Goal: Find specific page/section: Find specific page/section

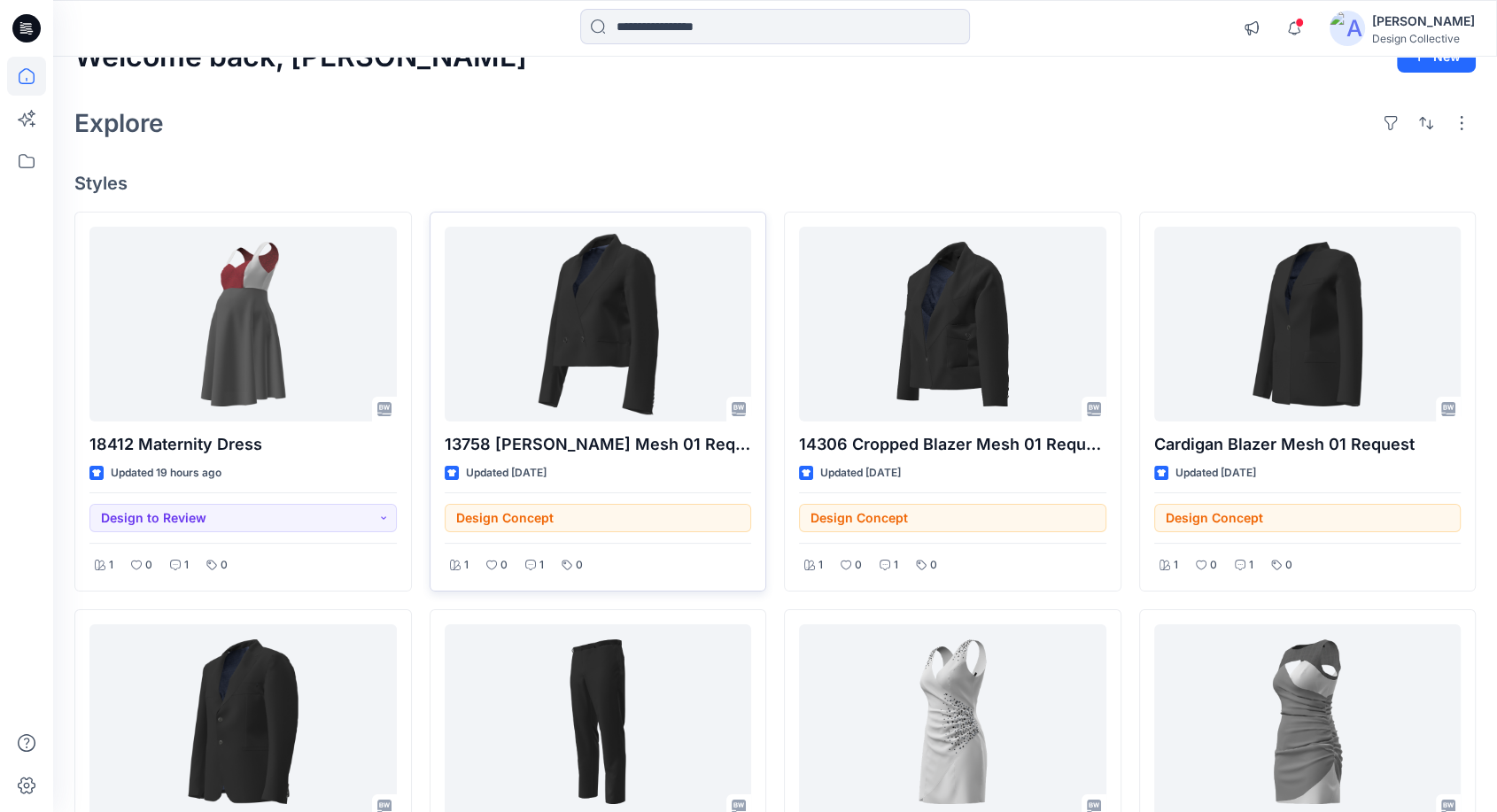
scroll to position [262, 0]
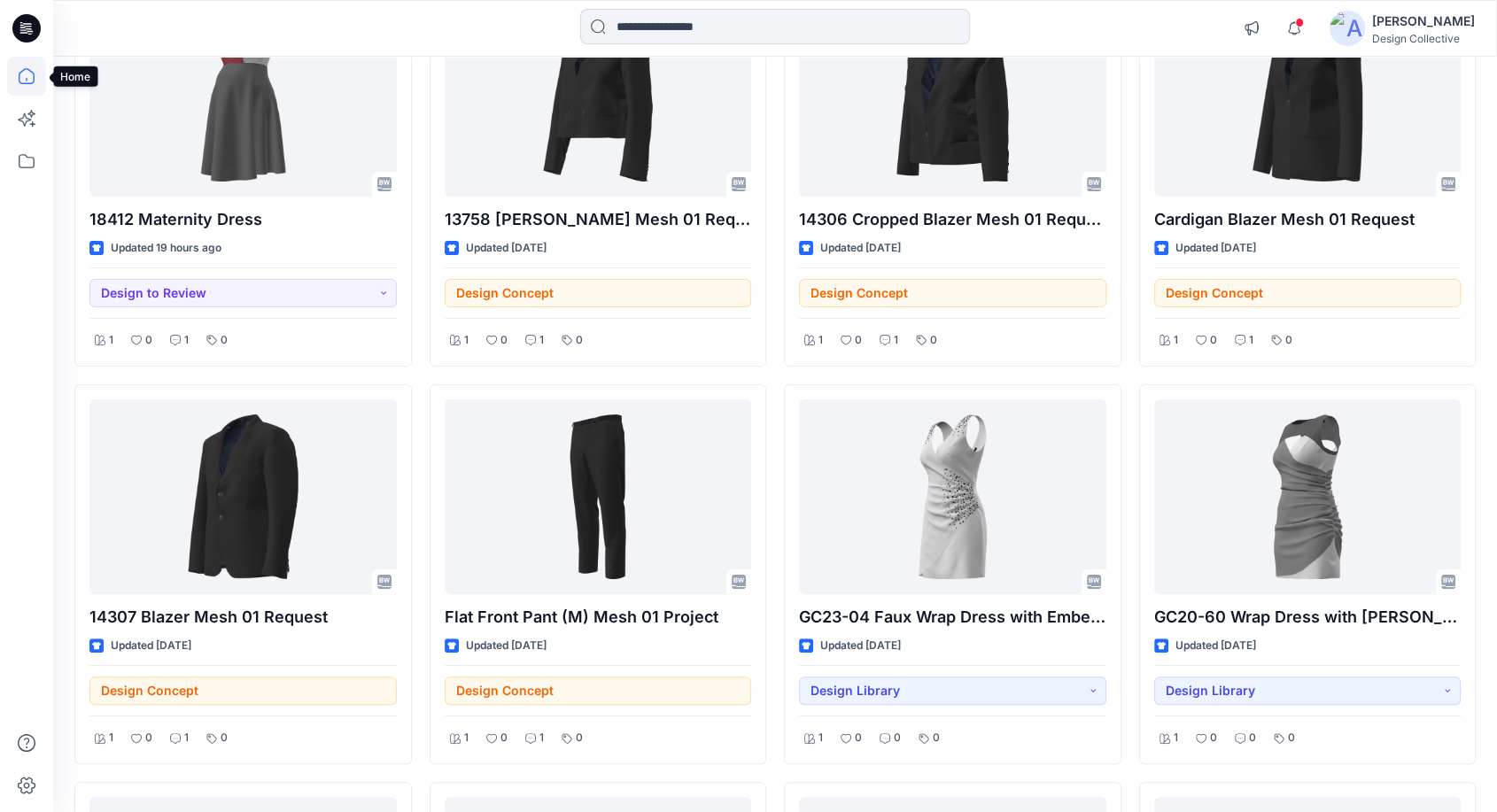
click at [25, 76] on icon at bounding box center [26, 76] width 39 height 39
click at [28, 171] on icon at bounding box center [26, 161] width 39 height 39
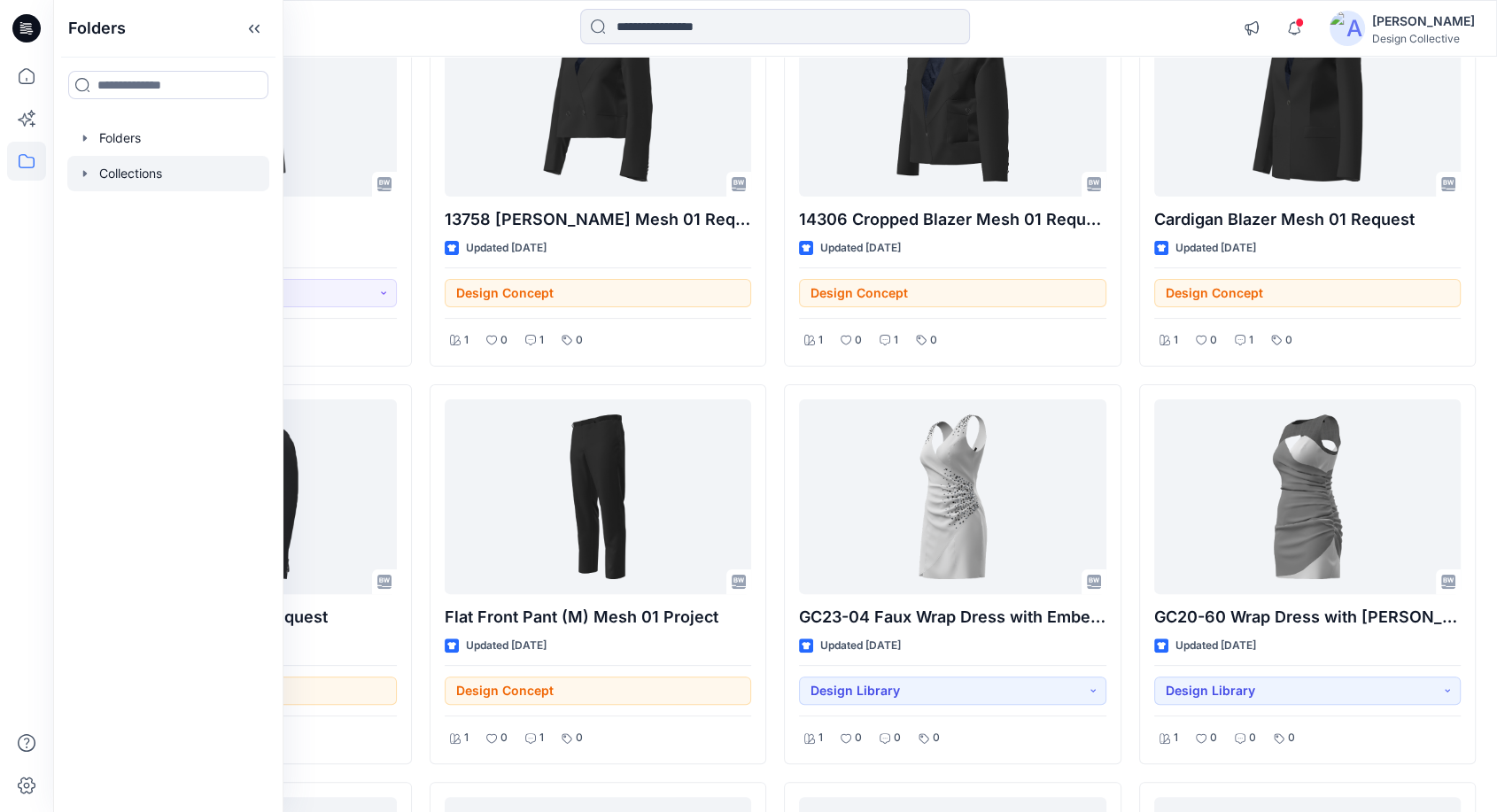
click at [82, 173] on icon "button" at bounding box center [84, 173] width 14 height 14
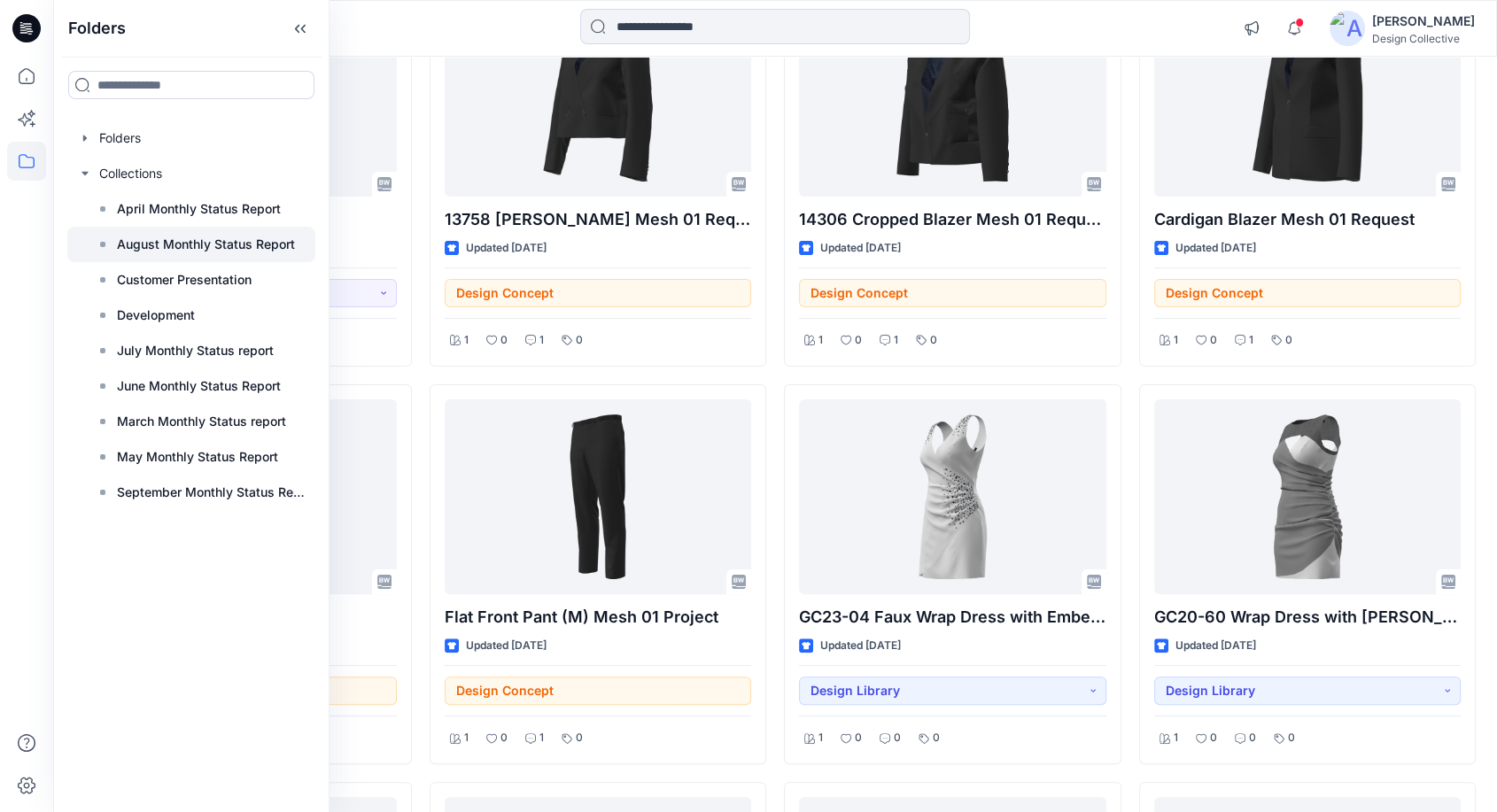
click at [177, 246] on p "August Monthly Status Report" at bounding box center [206, 244] width 178 height 21
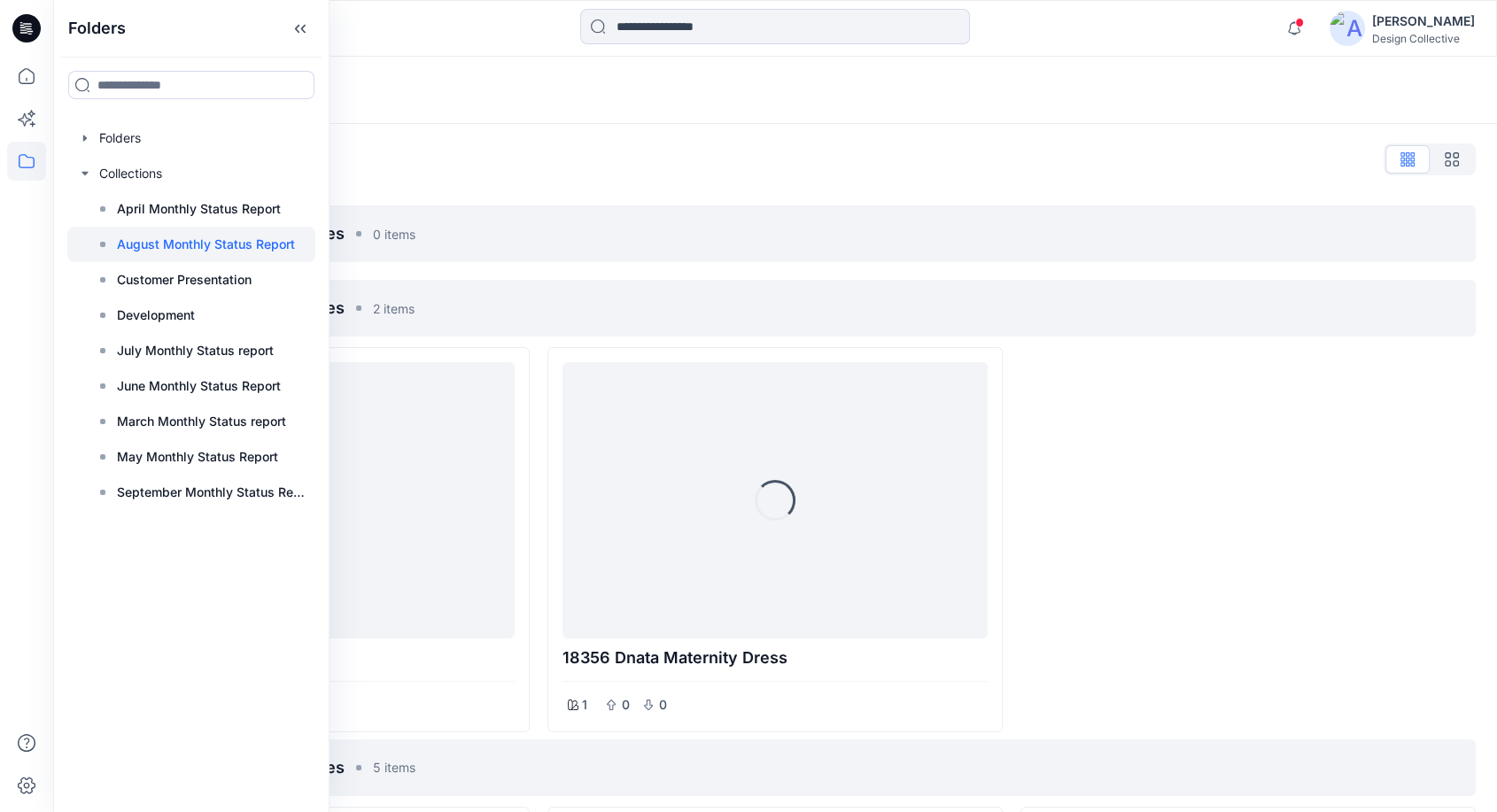
click at [1049, 116] on div "Loading..." at bounding box center [775, 90] width 1444 height 67
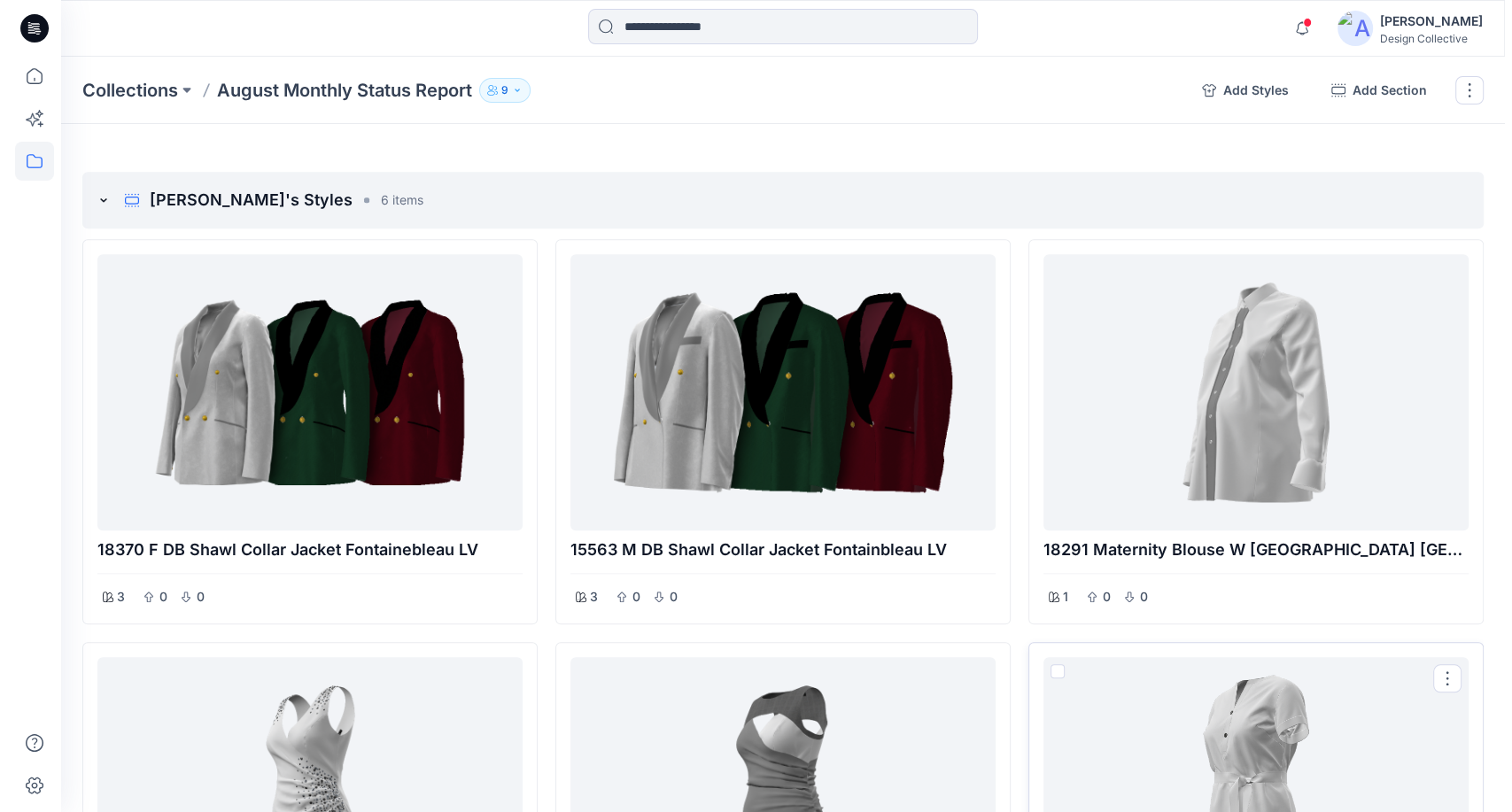
scroll to position [1836, 0]
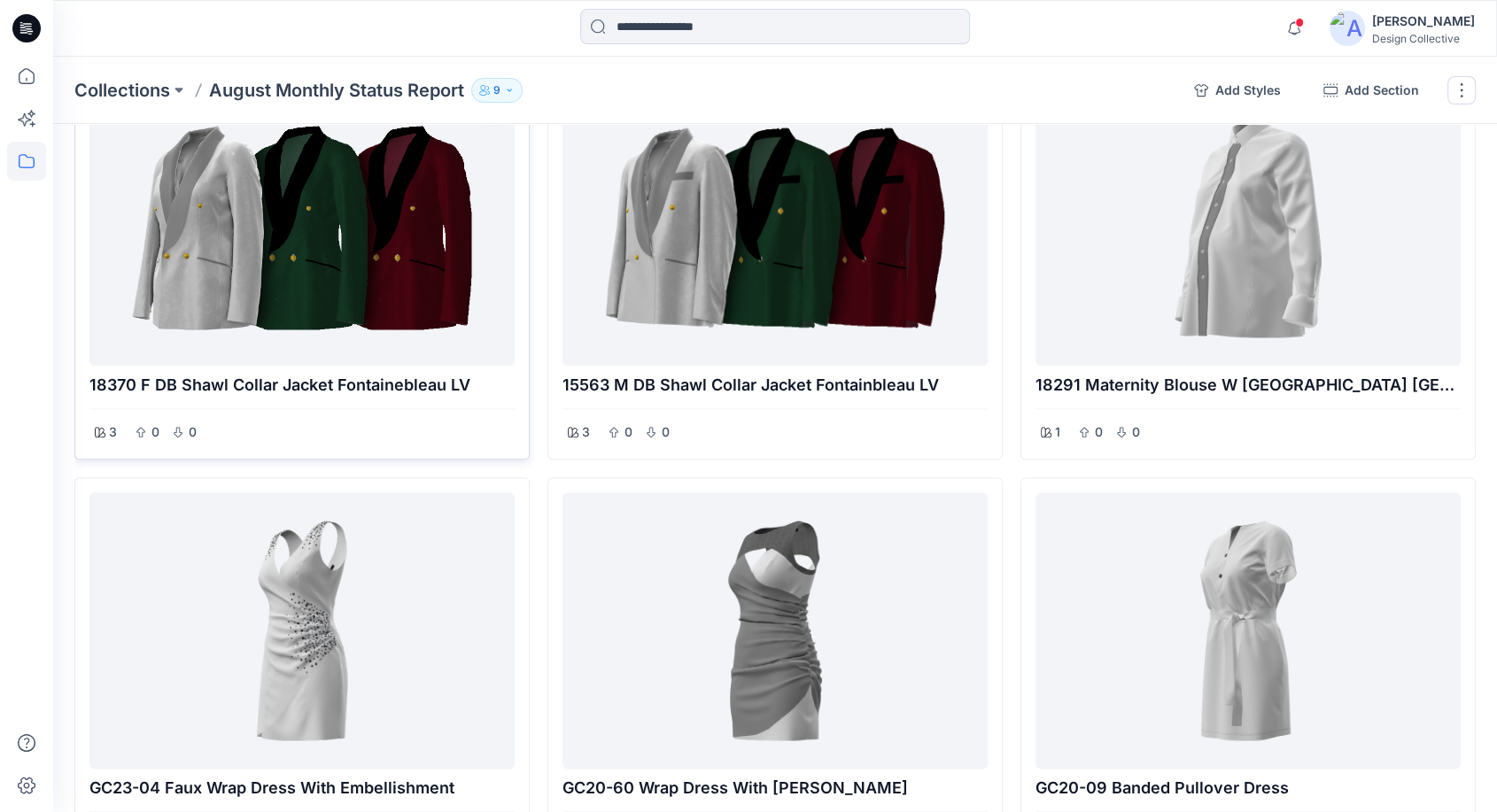
click at [345, 272] on div at bounding box center [302, 227] width 411 height 262
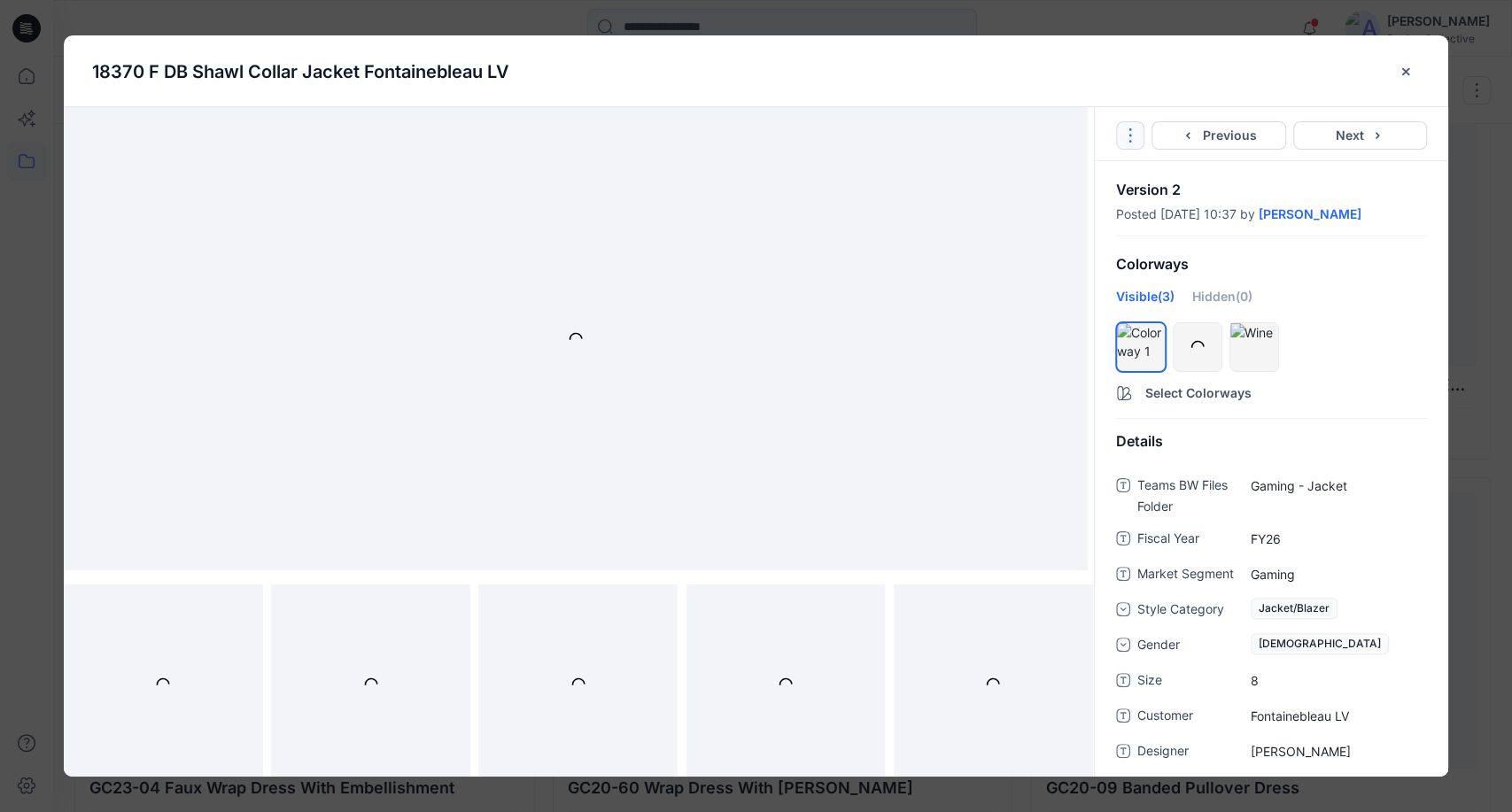
click at [1134, 126] on button "Options" at bounding box center [1130, 135] width 28 height 28
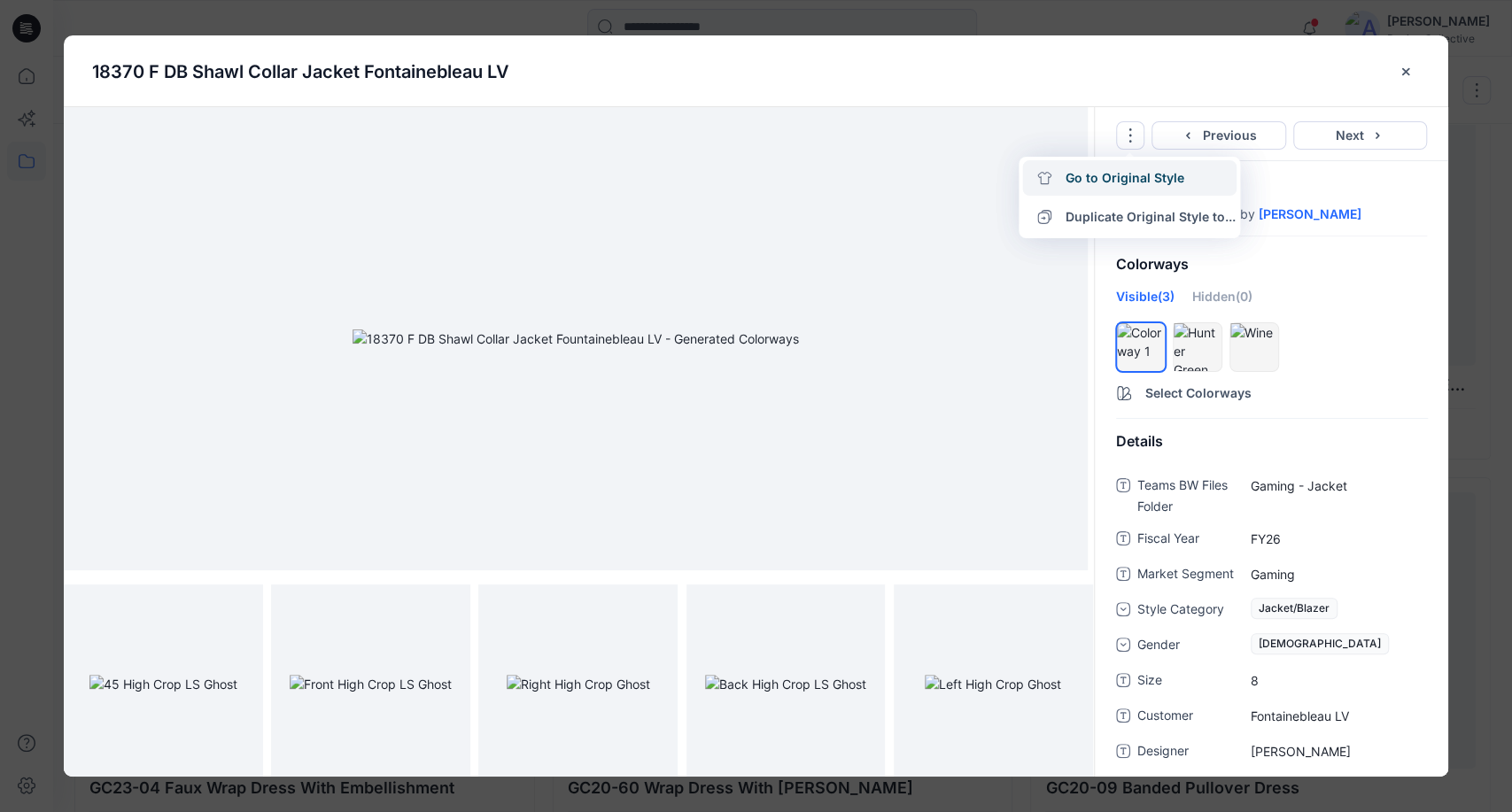
click at [1112, 174] on link "Go to Original Style" at bounding box center [1129, 177] width 214 height 35
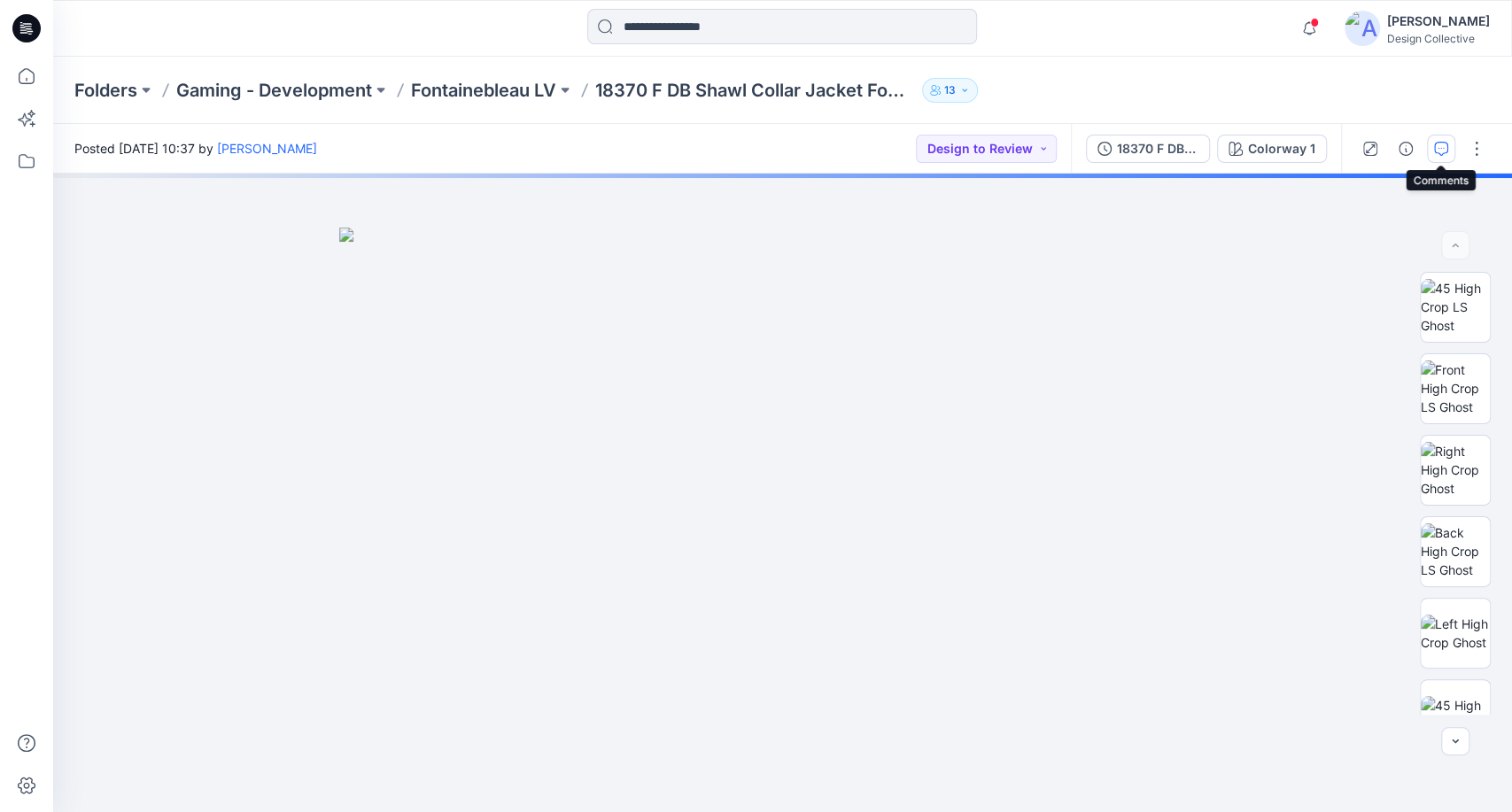
click at [1444, 156] on button "button" at bounding box center [1441, 149] width 28 height 28
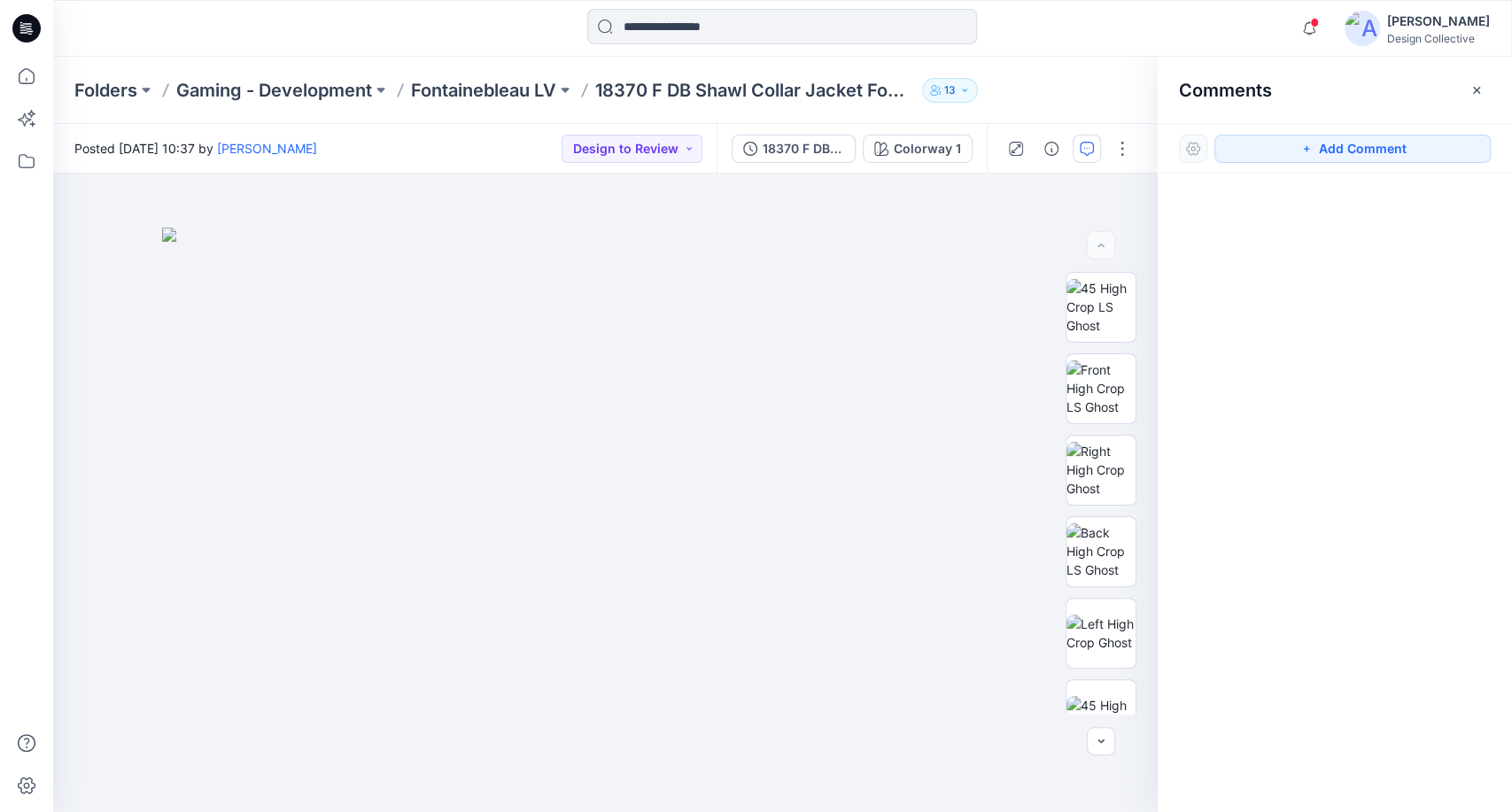
click at [1396, 399] on div at bounding box center [1335, 460] width 354 height 573
click at [1471, 86] on icon "button" at bounding box center [1476, 90] width 14 height 14
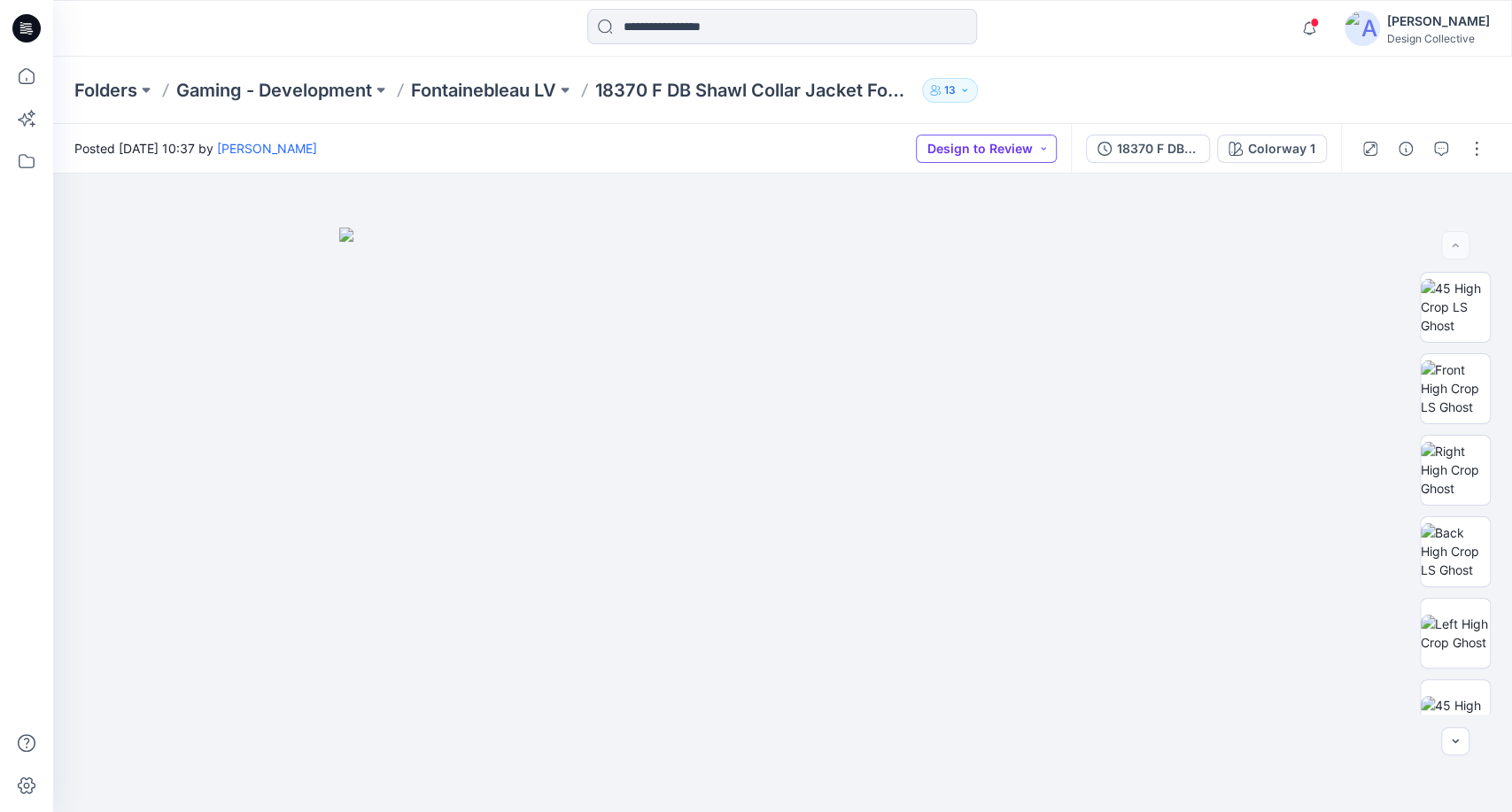
click at [977, 149] on button "Design to Review" at bounding box center [986, 149] width 141 height 28
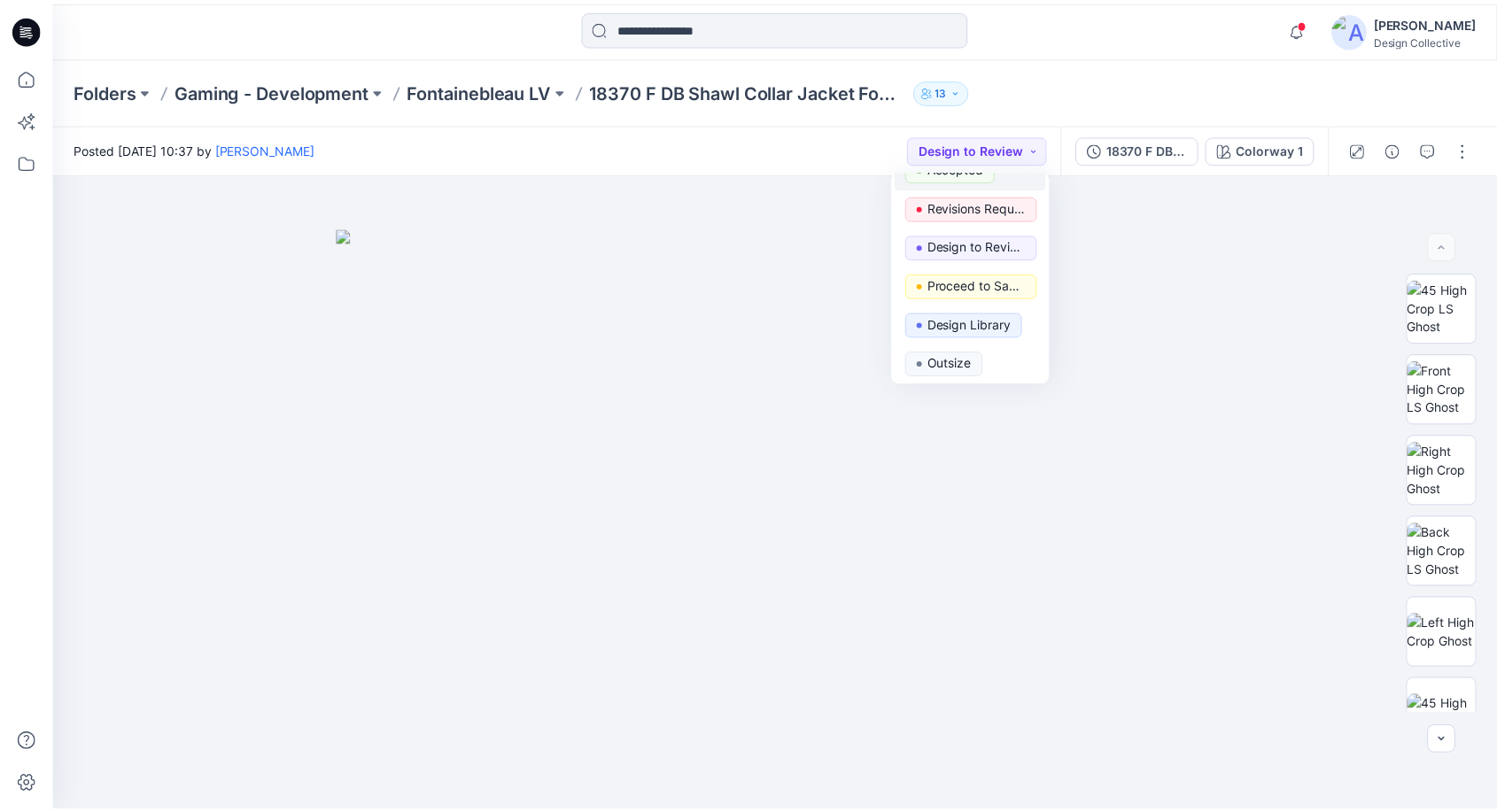
scroll to position [64, 0]
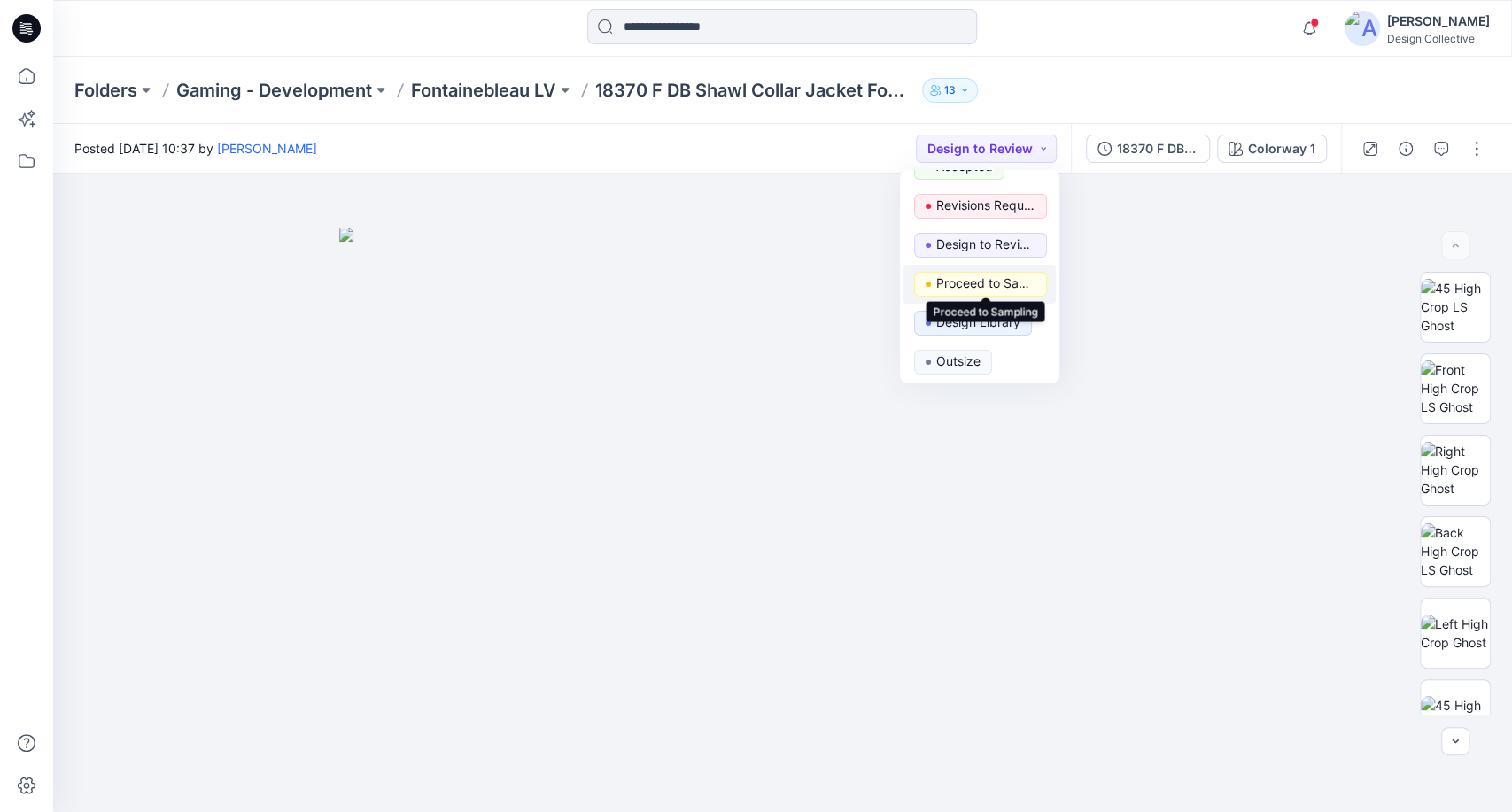
drag, startPoint x: 996, startPoint y: 289, endPoint x: 1042, endPoint y: 216, distance: 86.3
click at [996, 287] on p "Proceed to Sampling" at bounding box center [985, 283] width 99 height 23
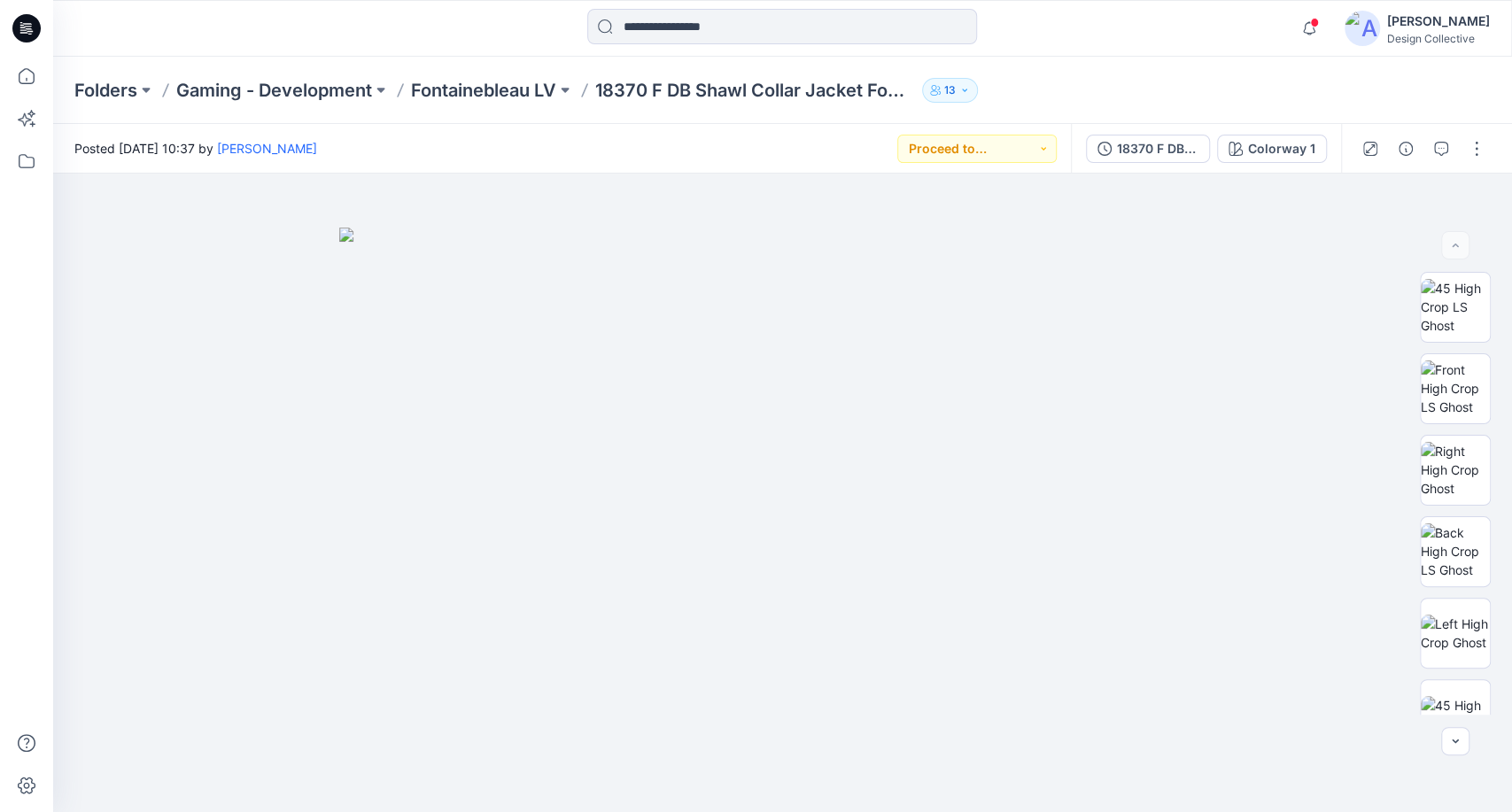
click at [1112, 66] on div "Folders Gaming - Development [GEOGRAPHIC_DATA] LV 18370 F DB Shawl Collar Jacke…" at bounding box center [783, 90] width 1459 height 67
click at [26, 151] on icon at bounding box center [26, 161] width 39 height 39
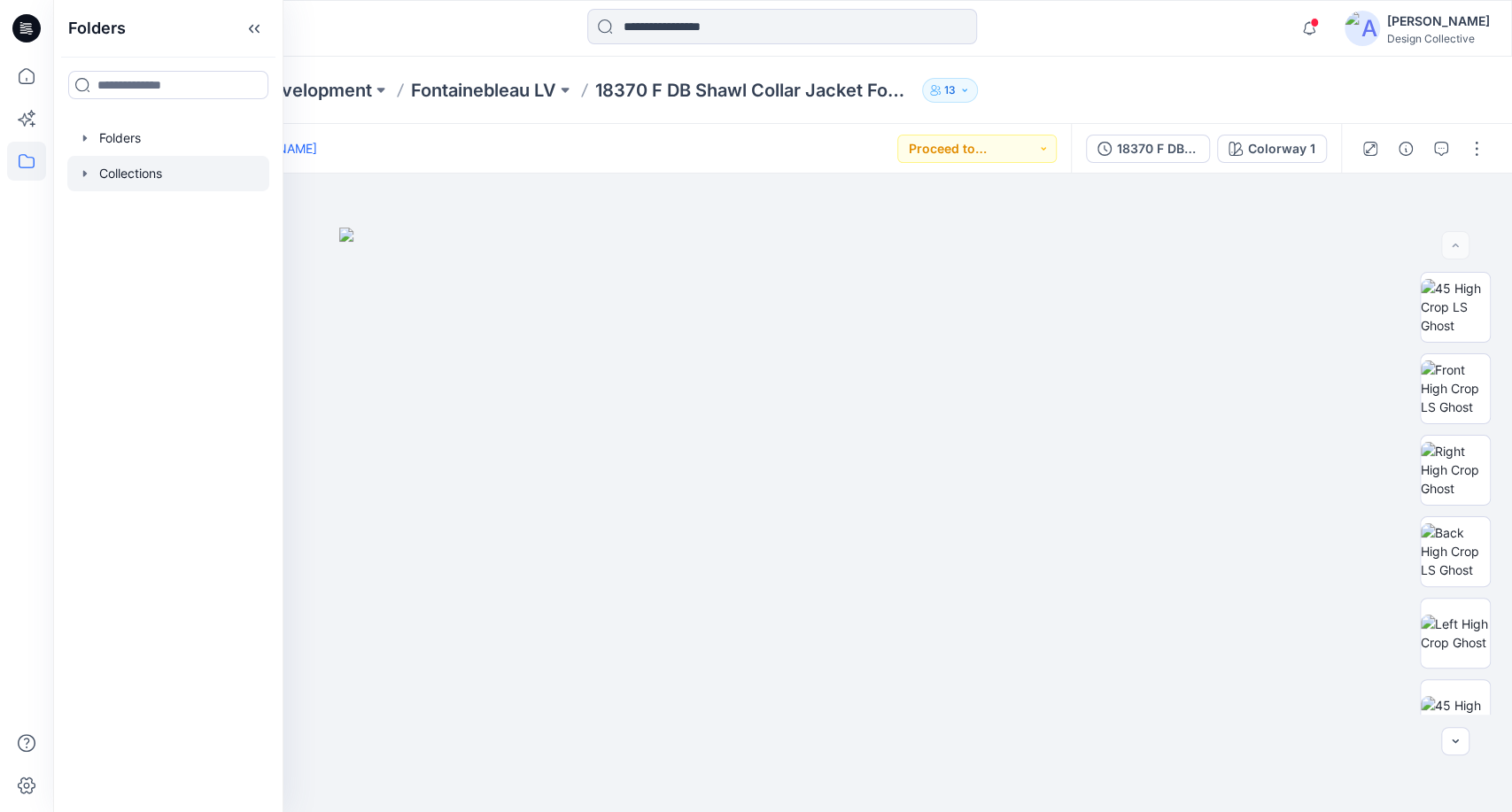
click at [89, 179] on icon "button" at bounding box center [84, 173] width 14 height 14
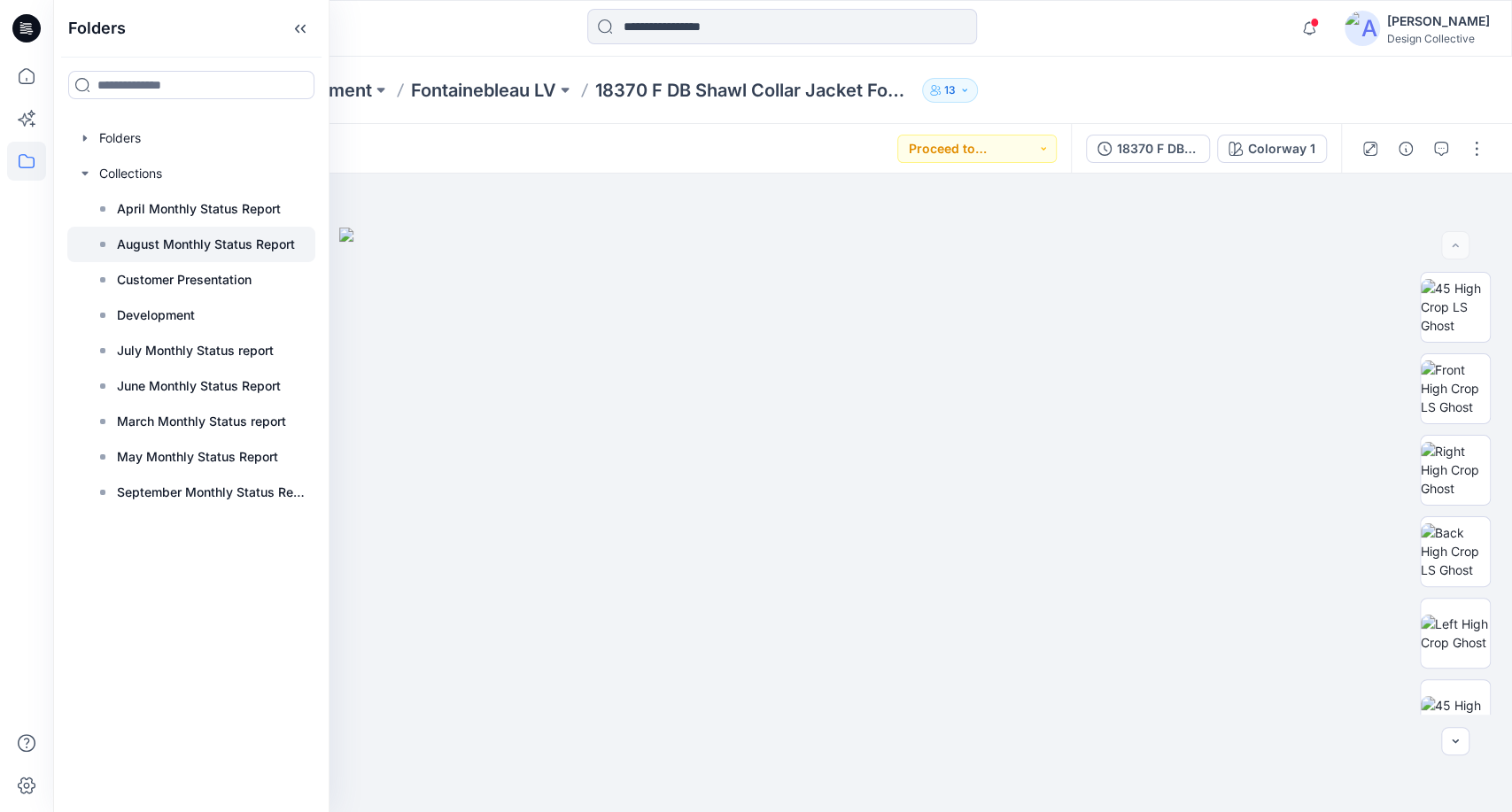
click at [130, 239] on p "August Monthly Status Report" at bounding box center [206, 244] width 178 height 21
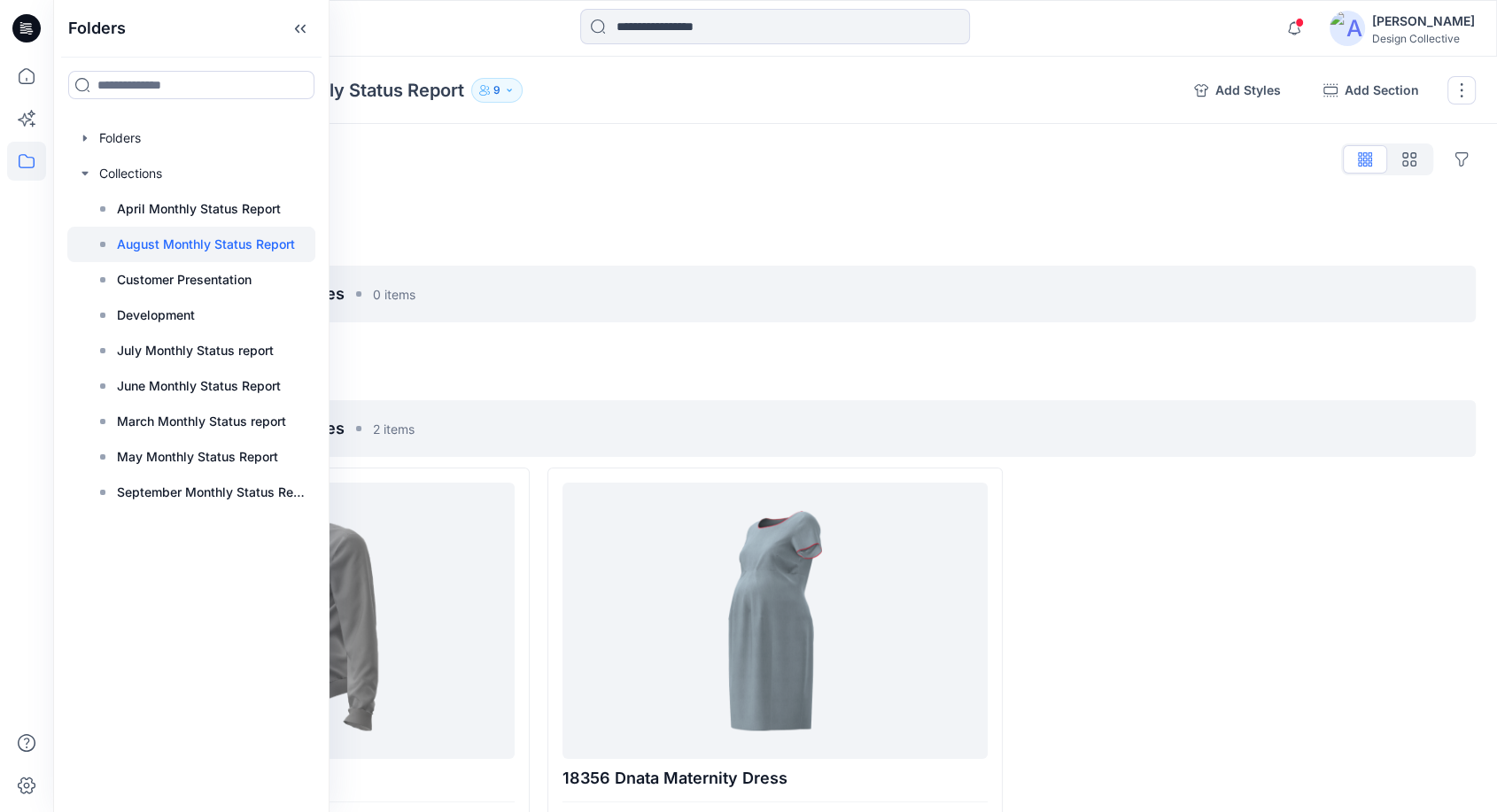
click at [1019, 172] on div "Styles Hide Legacy Styles" at bounding box center [775, 159] width 1401 height 28
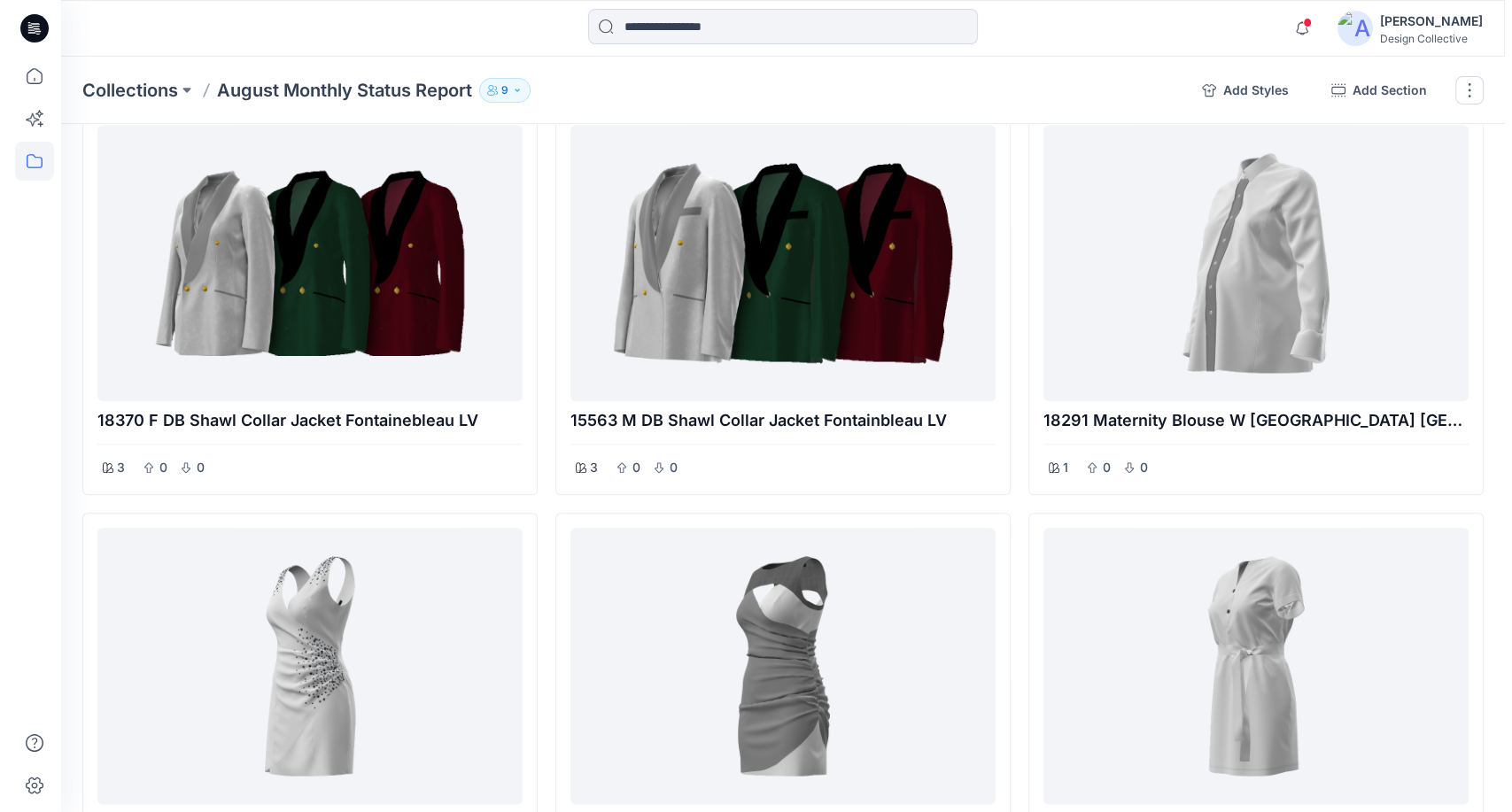
scroll to position [1777, 0]
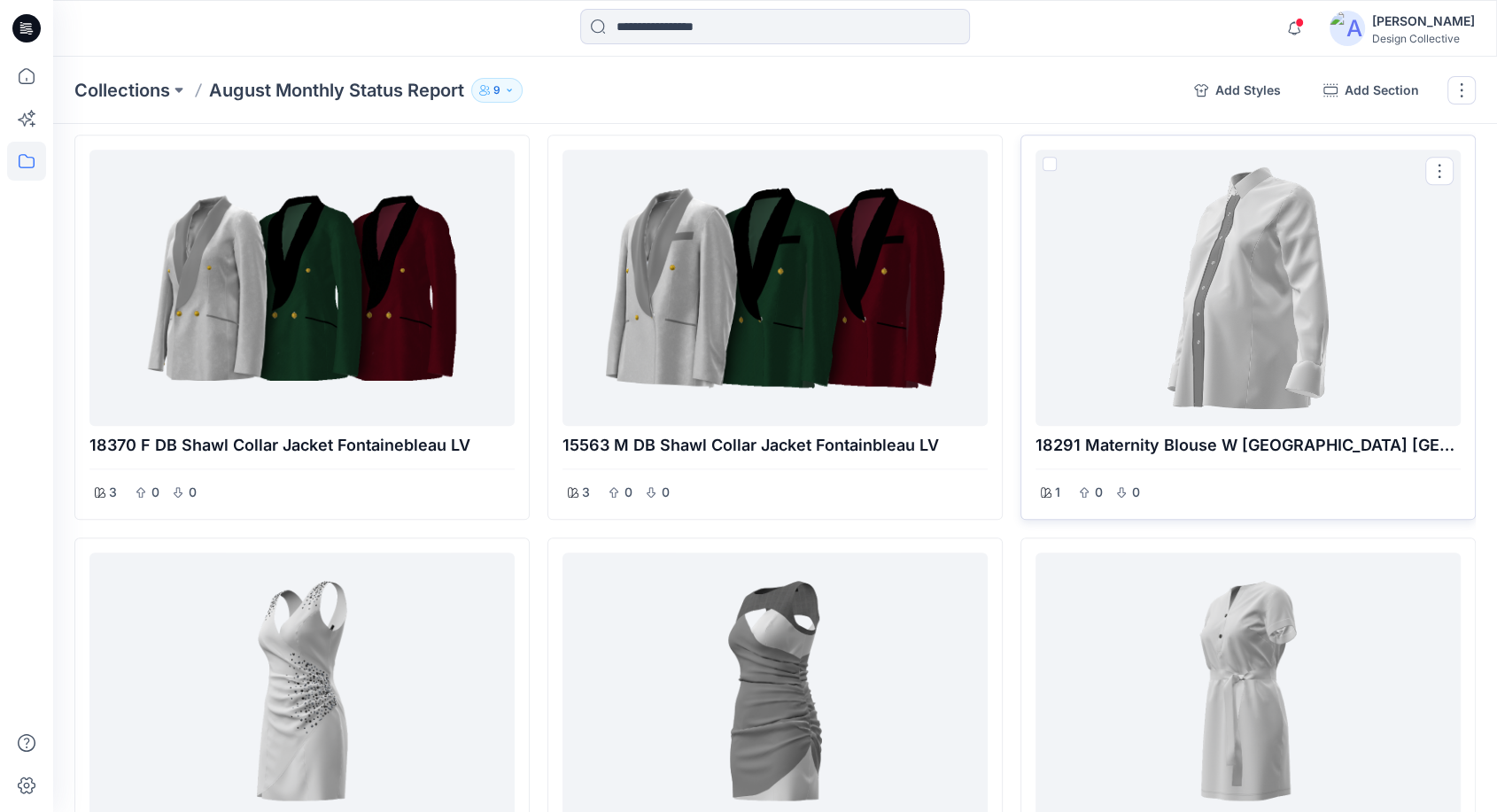
click at [1311, 306] on div at bounding box center [1249, 287] width 411 height 262
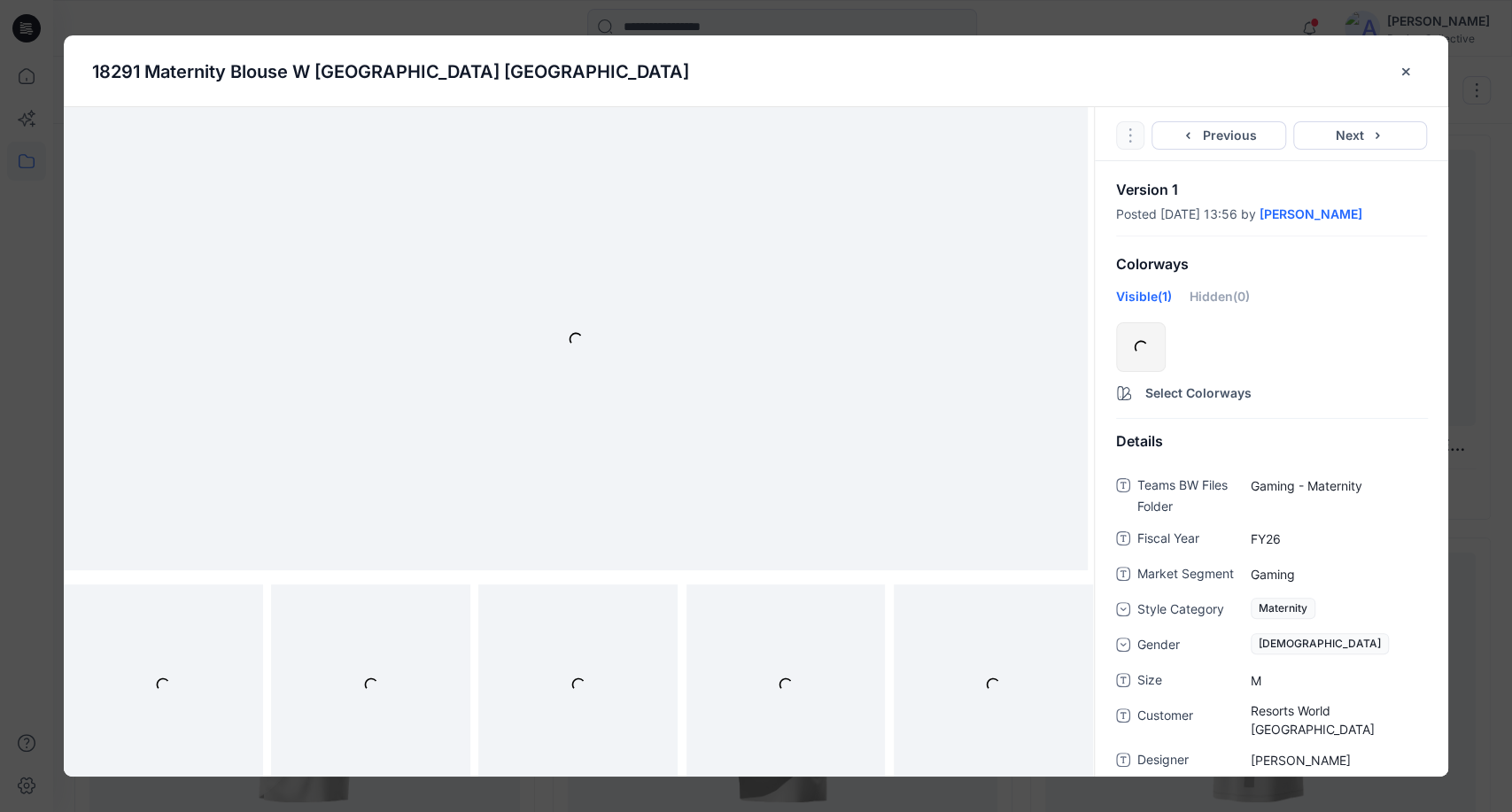
click at [1124, 141] on div "Go to Original Style Duplicate Original Style to... Previous Next" at bounding box center [1271, 134] width 353 height 54
click at [1126, 136] on icon "Options" at bounding box center [1130, 135] width 14 height 14
click at [1126, 170] on link "Go to Original Style" at bounding box center [1129, 177] width 214 height 35
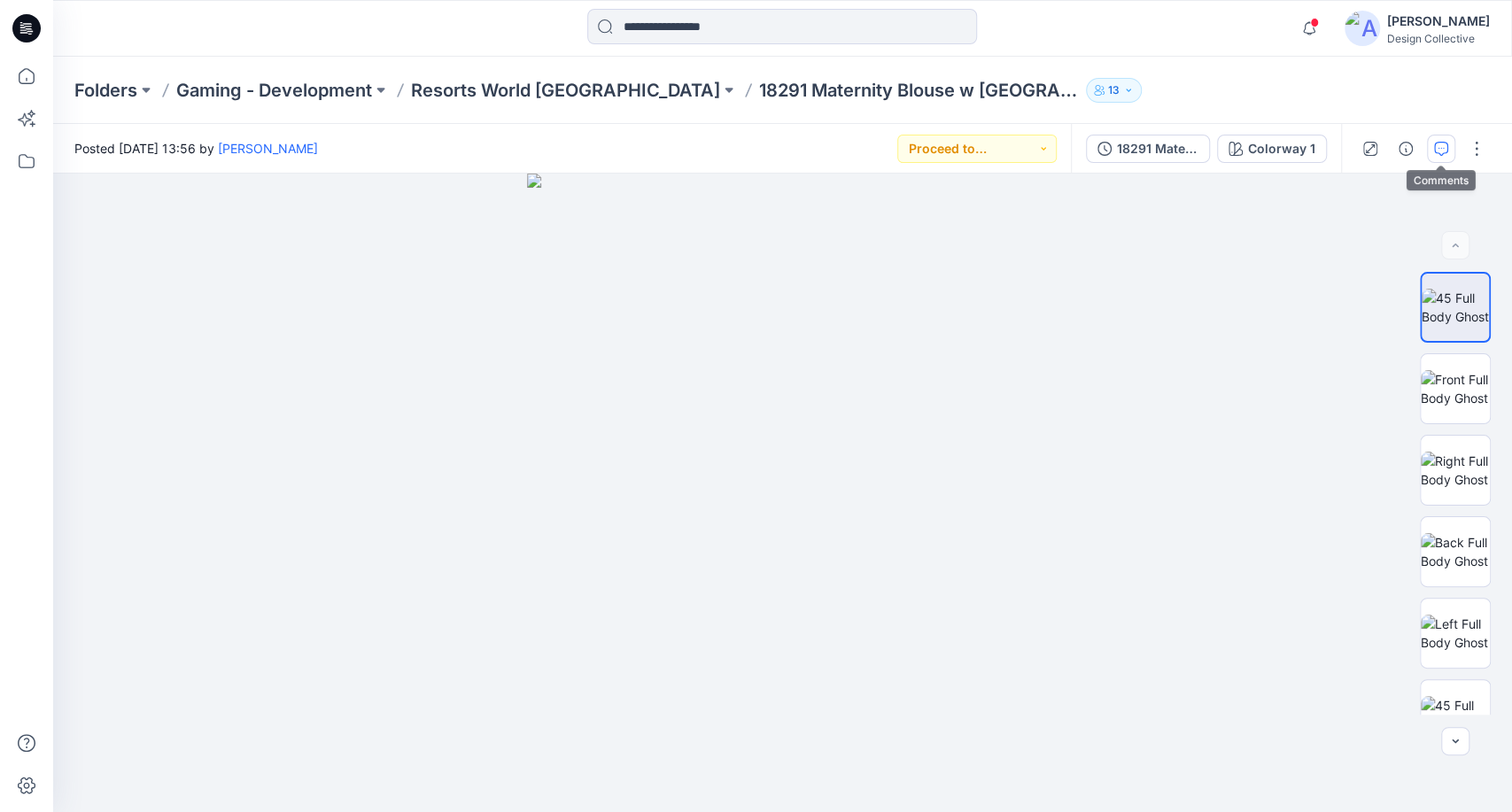
click at [1438, 143] on icon "button" at bounding box center [1441, 149] width 14 height 14
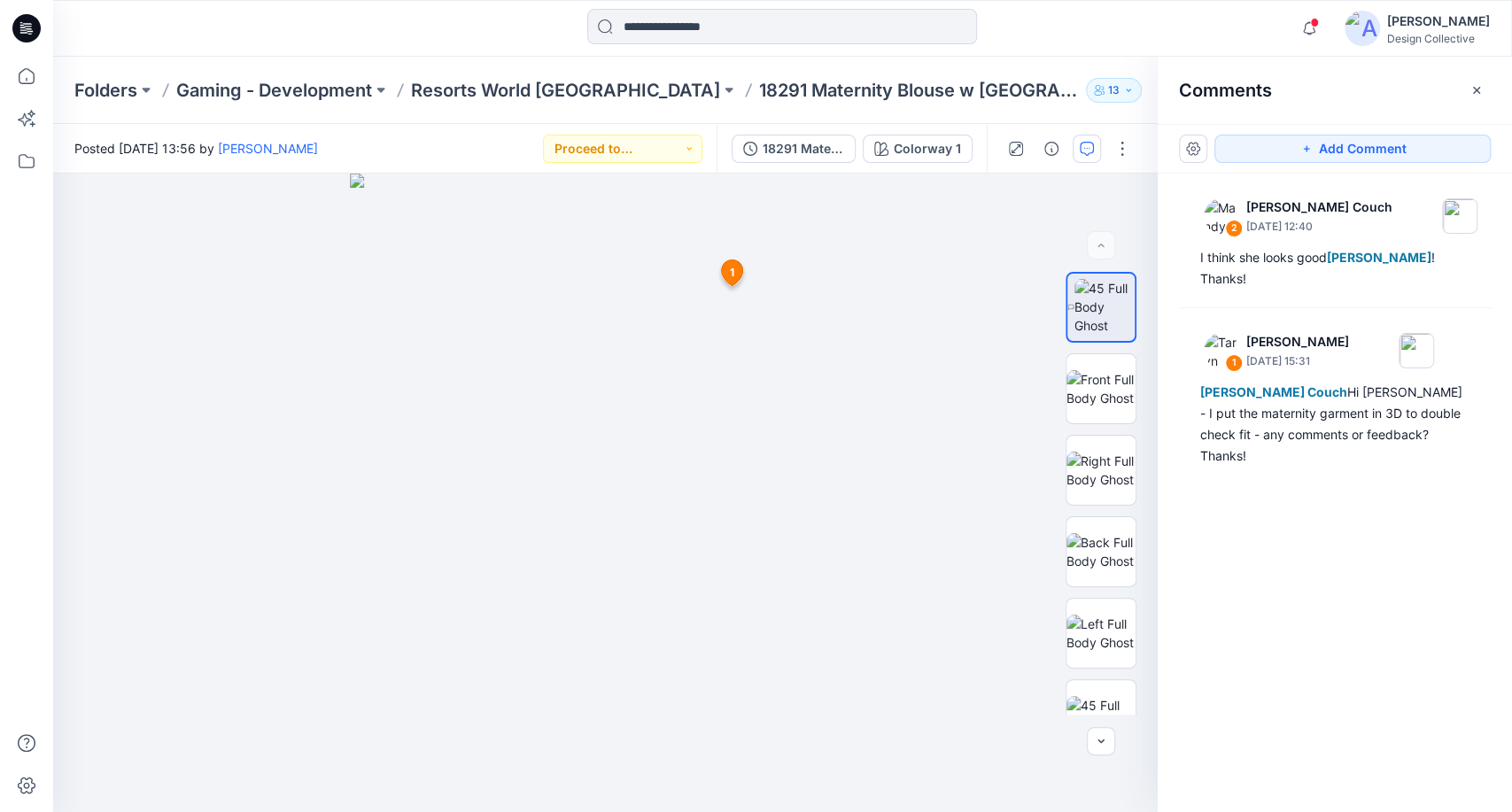
click at [1481, 93] on icon "button" at bounding box center [1476, 90] width 14 height 14
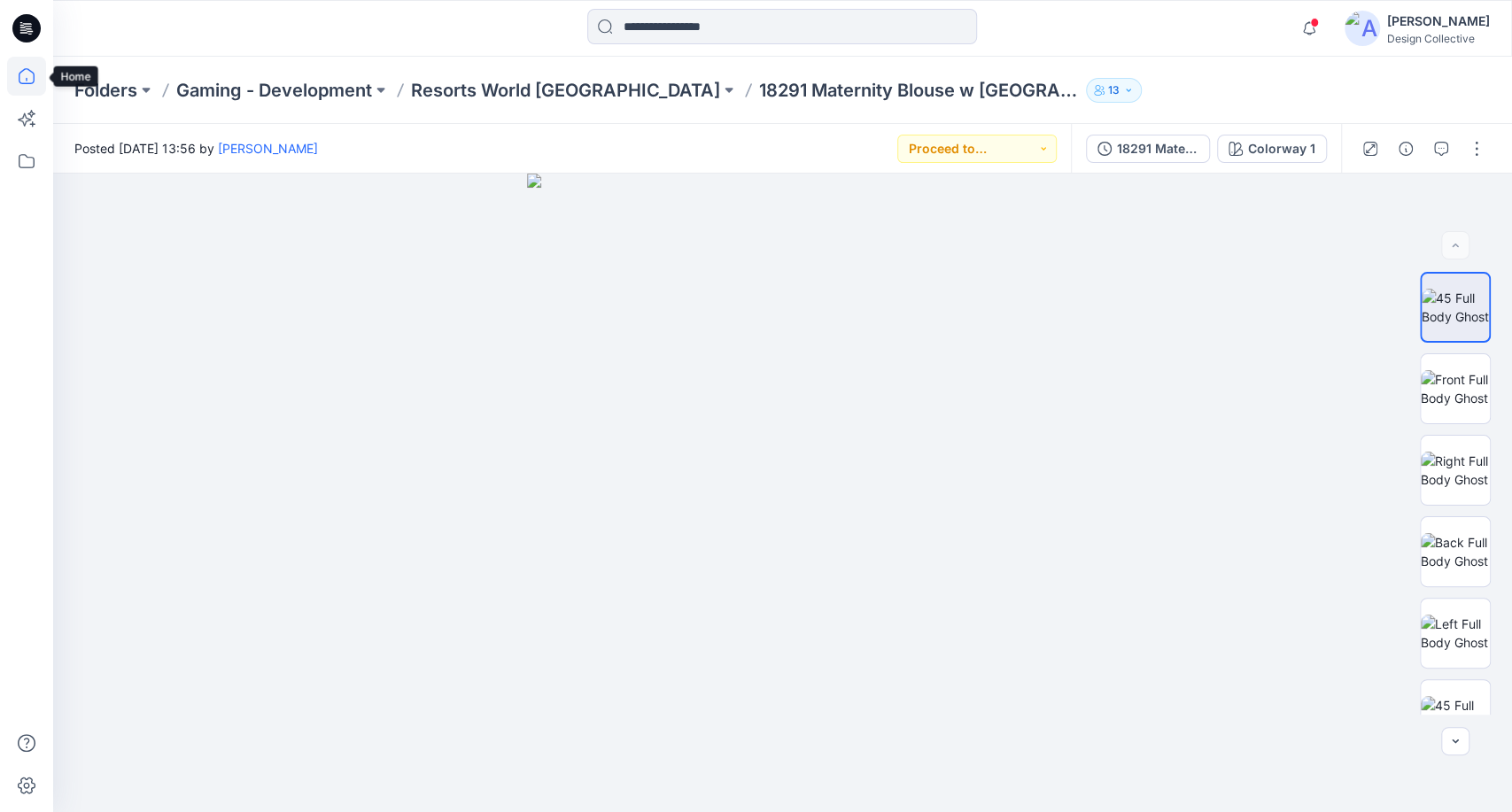
click at [28, 81] on icon at bounding box center [26, 76] width 39 height 39
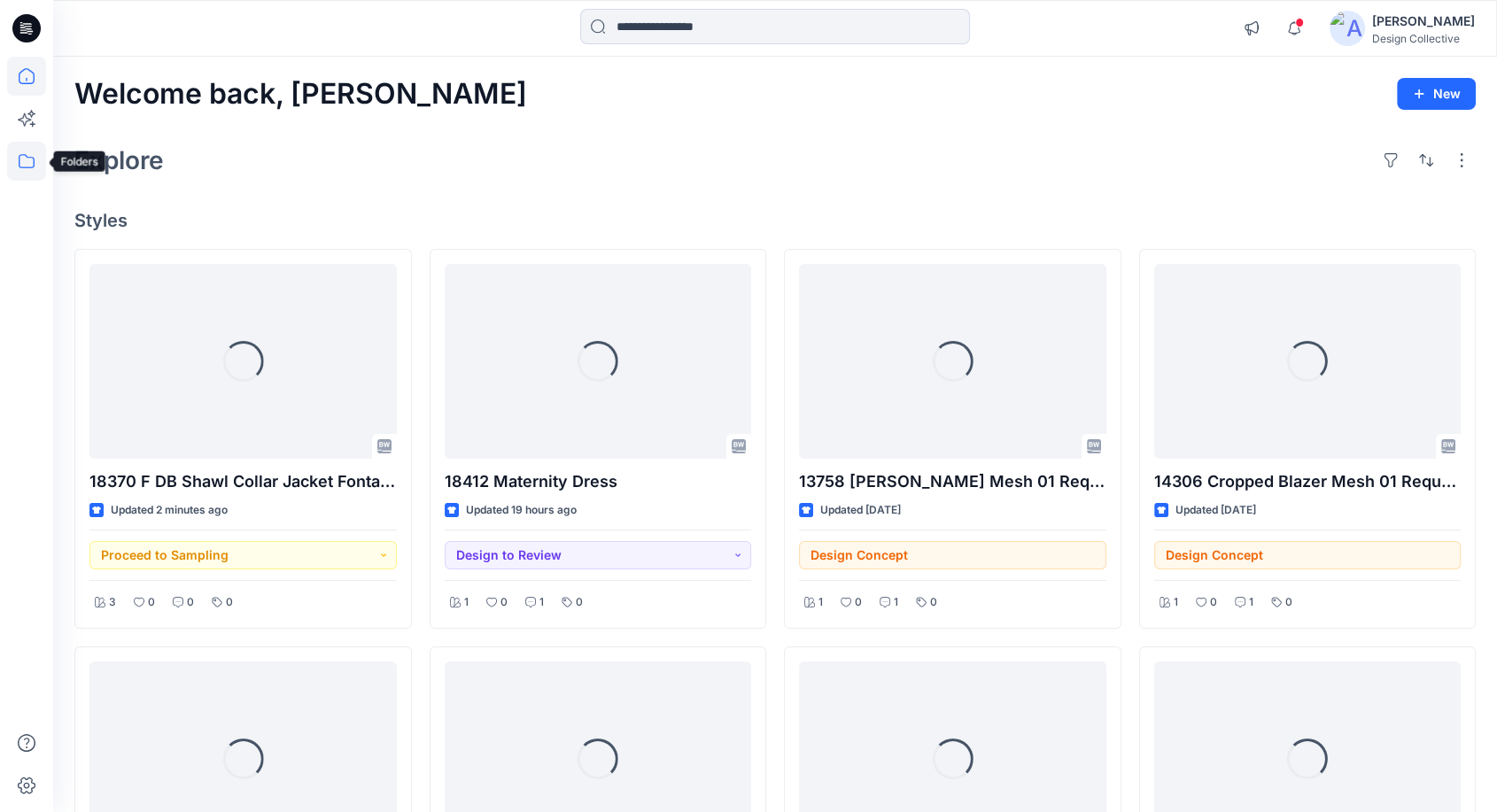
click at [14, 164] on icon at bounding box center [26, 161] width 39 height 39
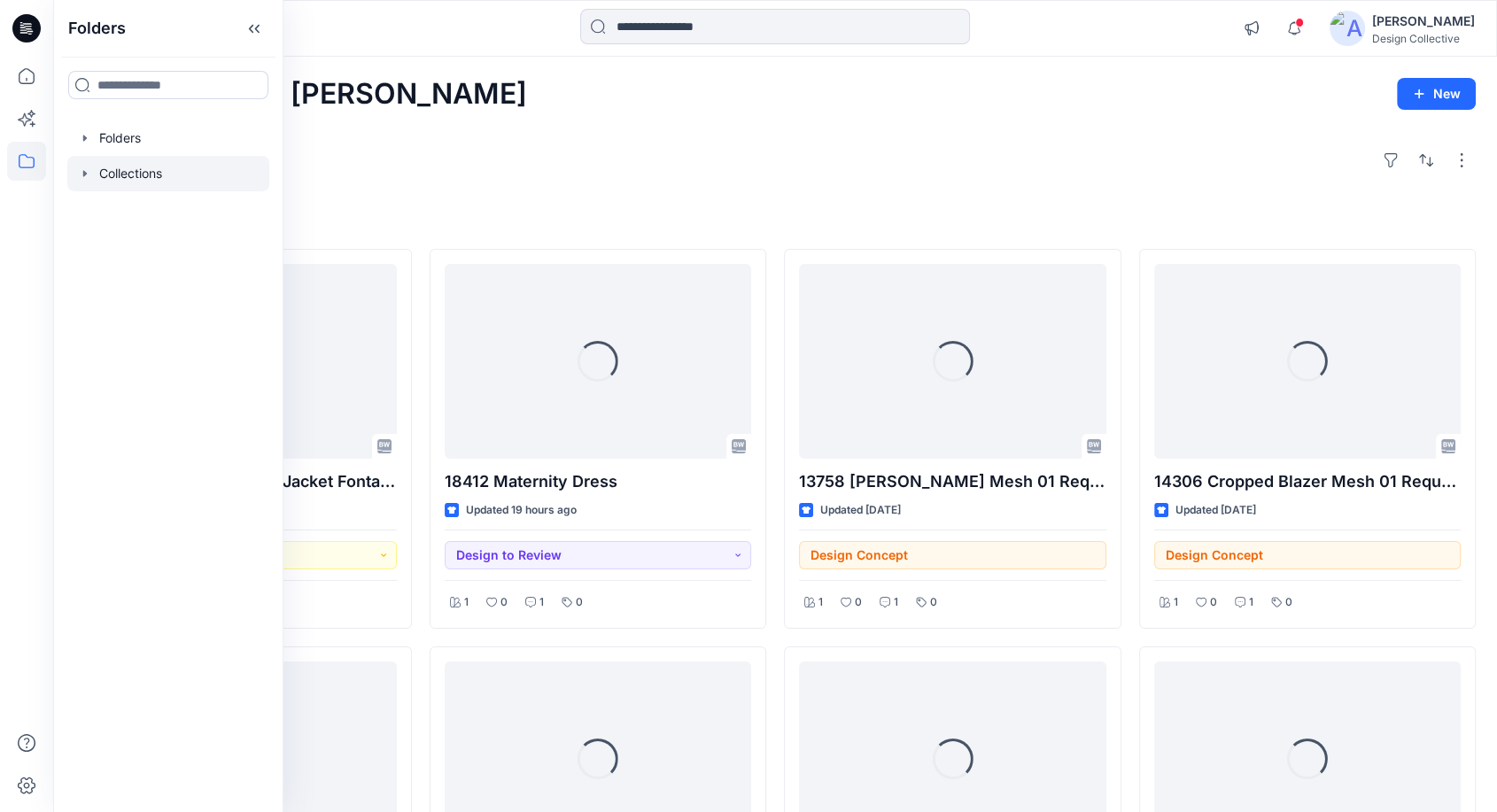
click at [89, 177] on icon "button" at bounding box center [84, 173] width 14 height 14
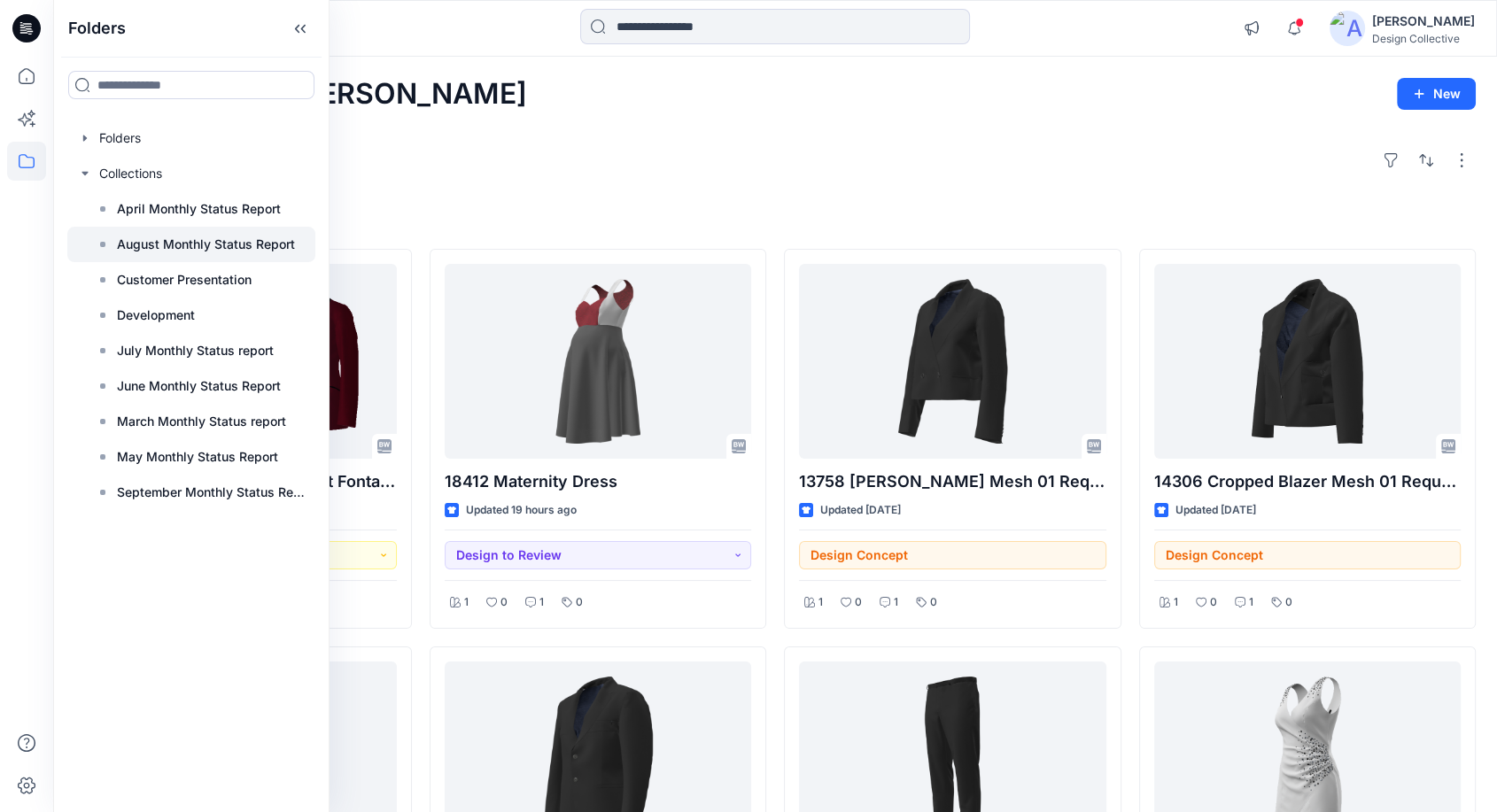
click at [195, 254] on p "August Monthly Status Report" at bounding box center [206, 244] width 178 height 21
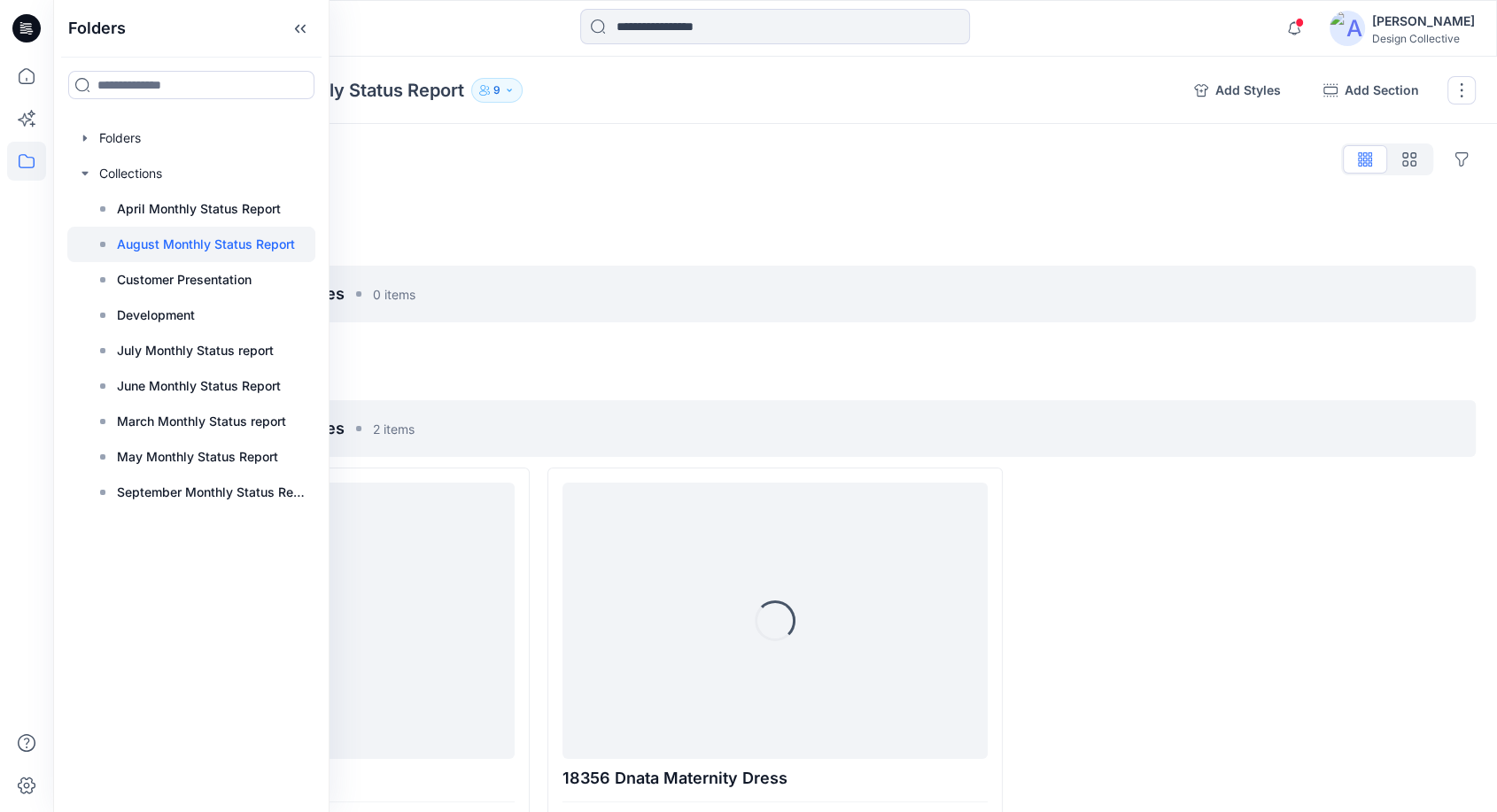
click at [791, 198] on div at bounding box center [775, 198] width 1401 height 14
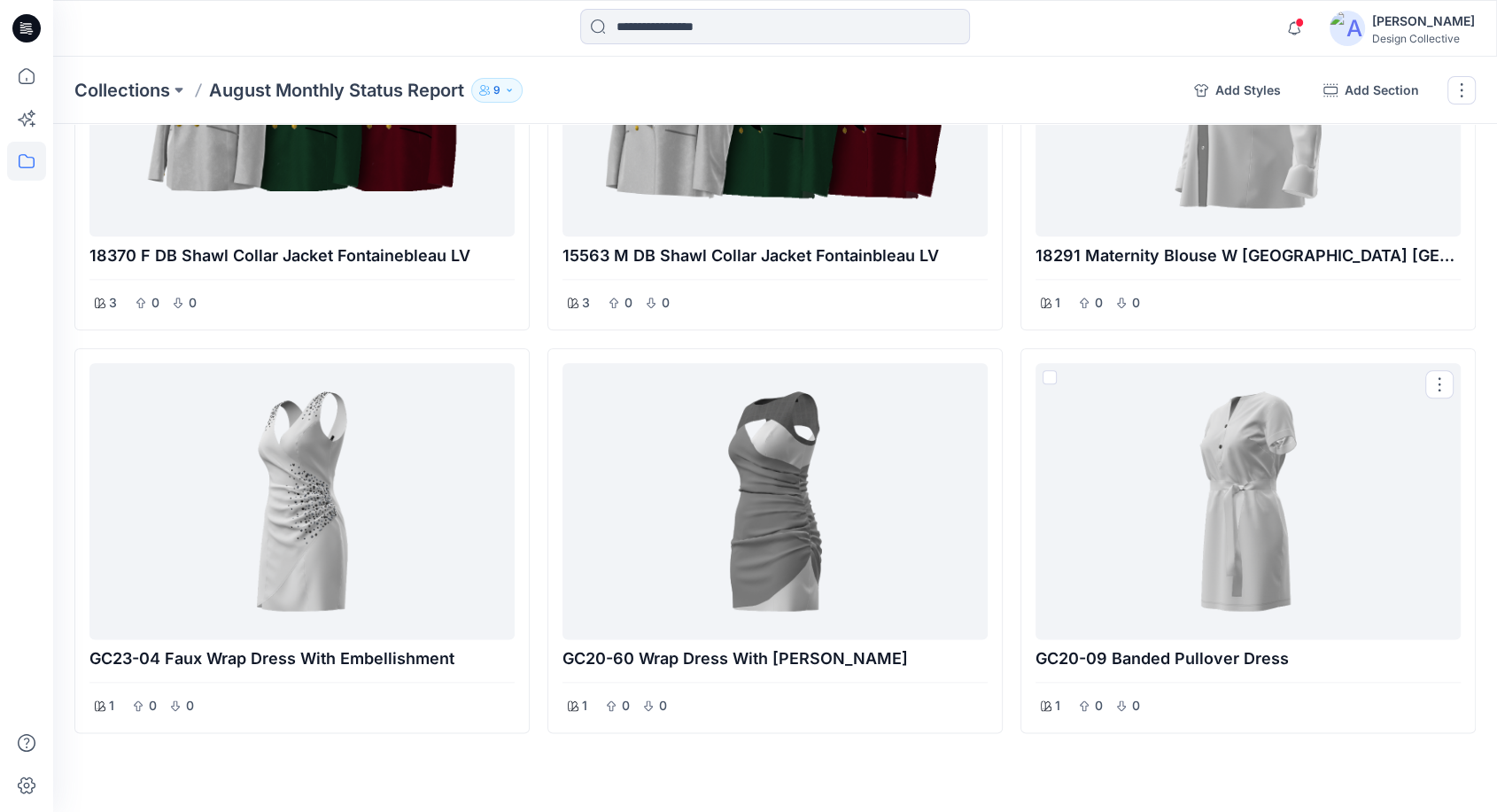
scroll to position [1973, 0]
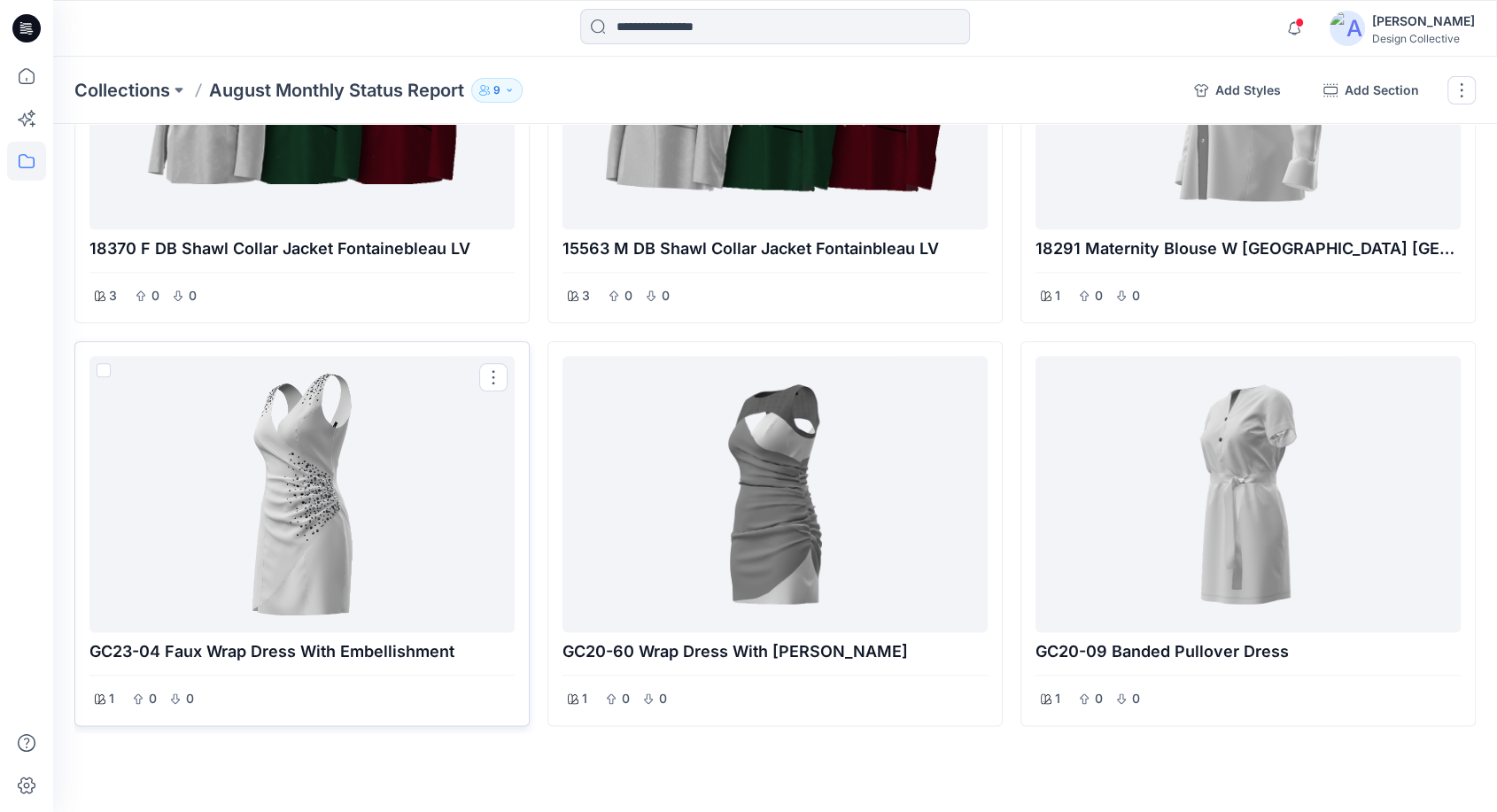
click at [369, 441] on div at bounding box center [302, 494] width 411 height 262
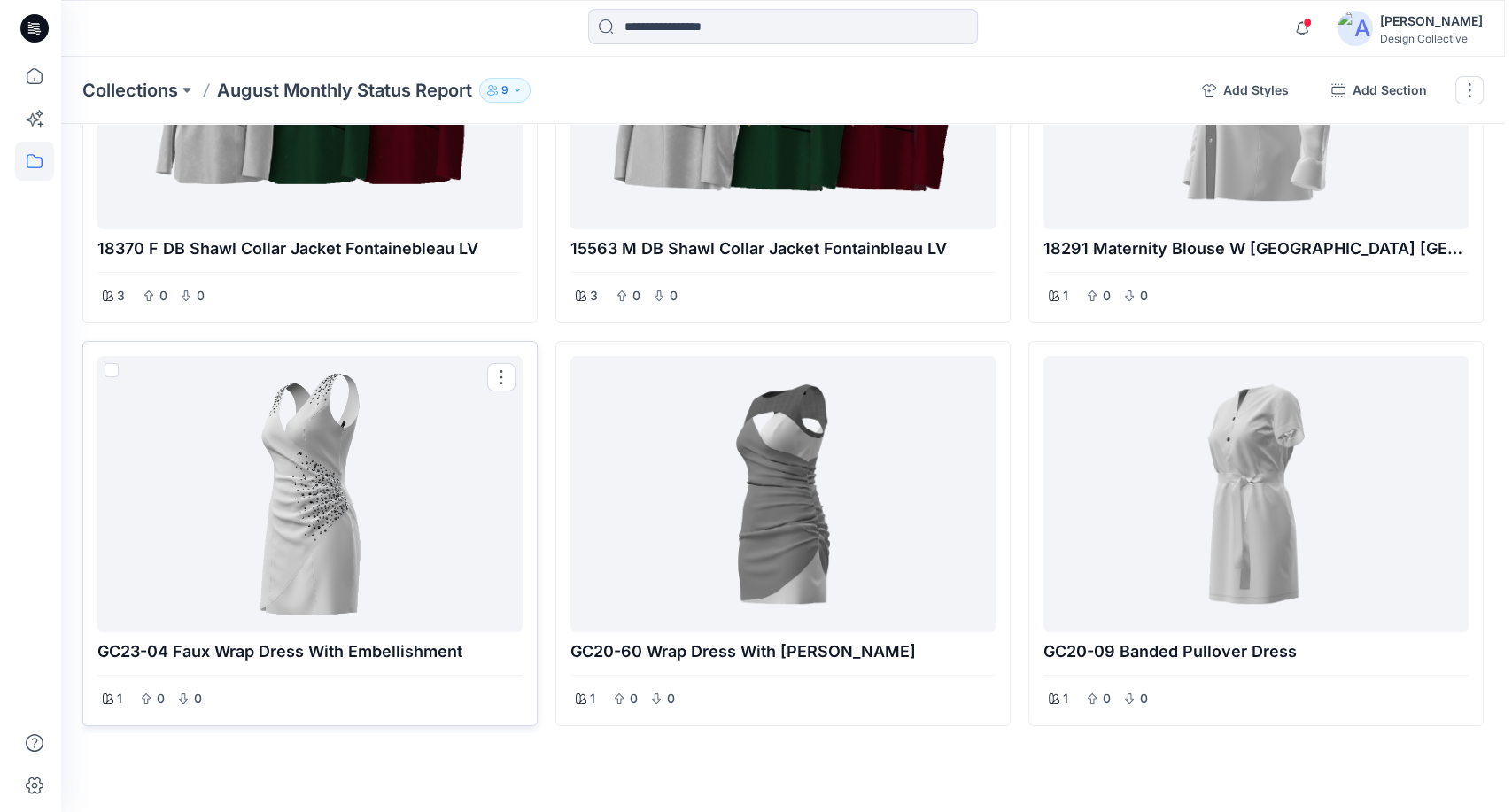
scroll to position [1971, 0]
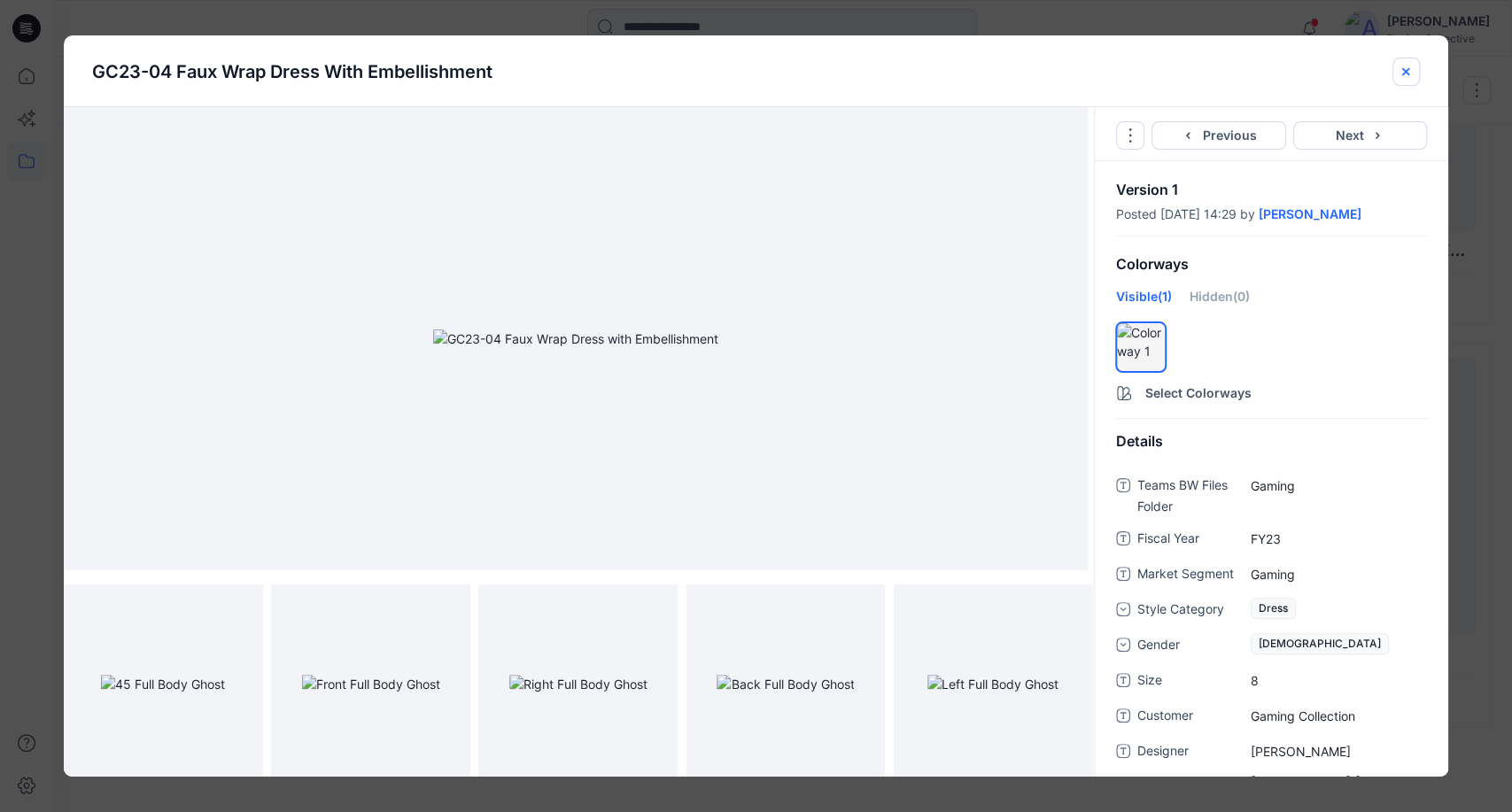
click at [1403, 68] on g "close-btn" at bounding box center [1405, 70] width 7 height 7
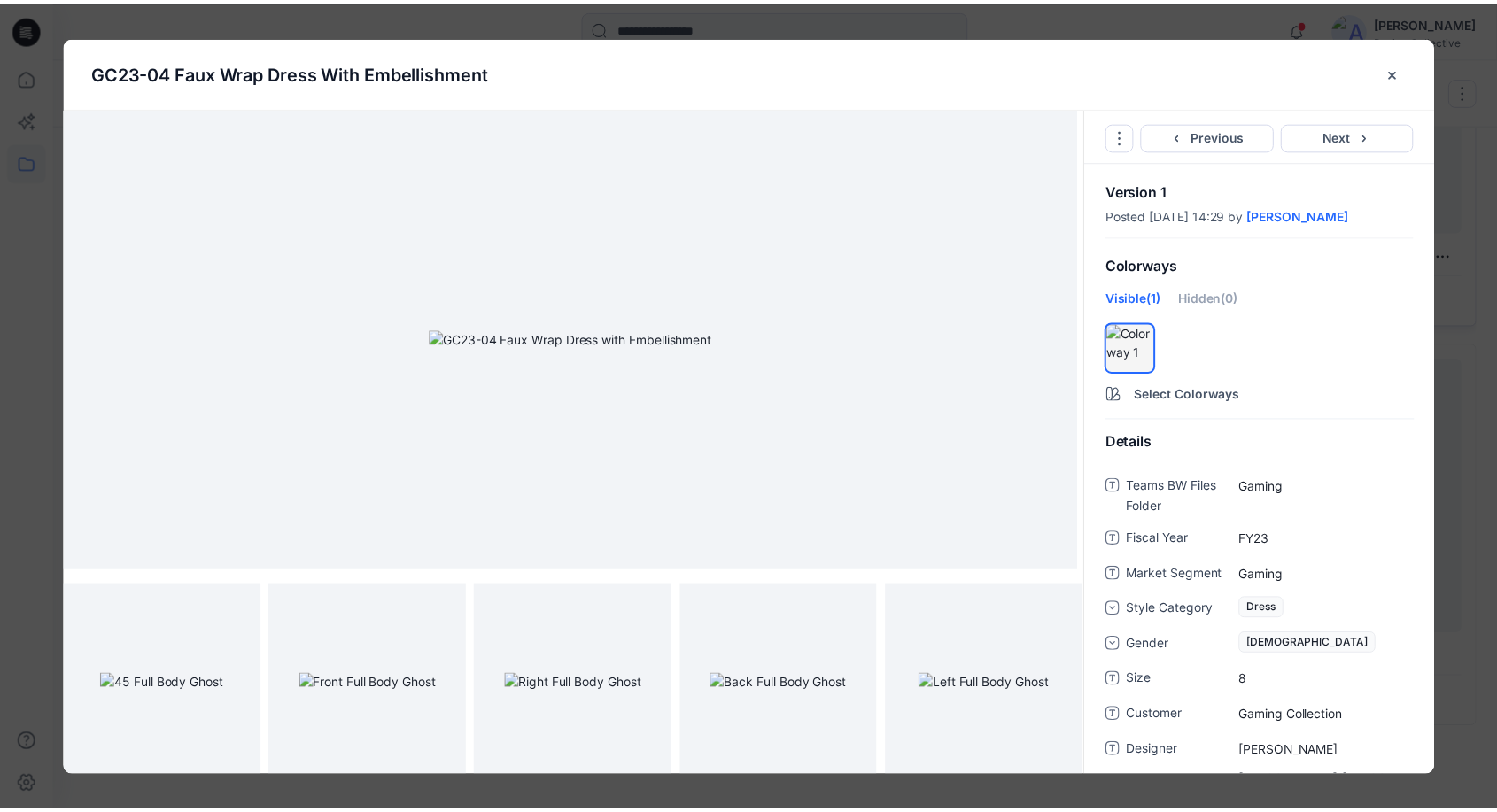
scroll to position [1973, 0]
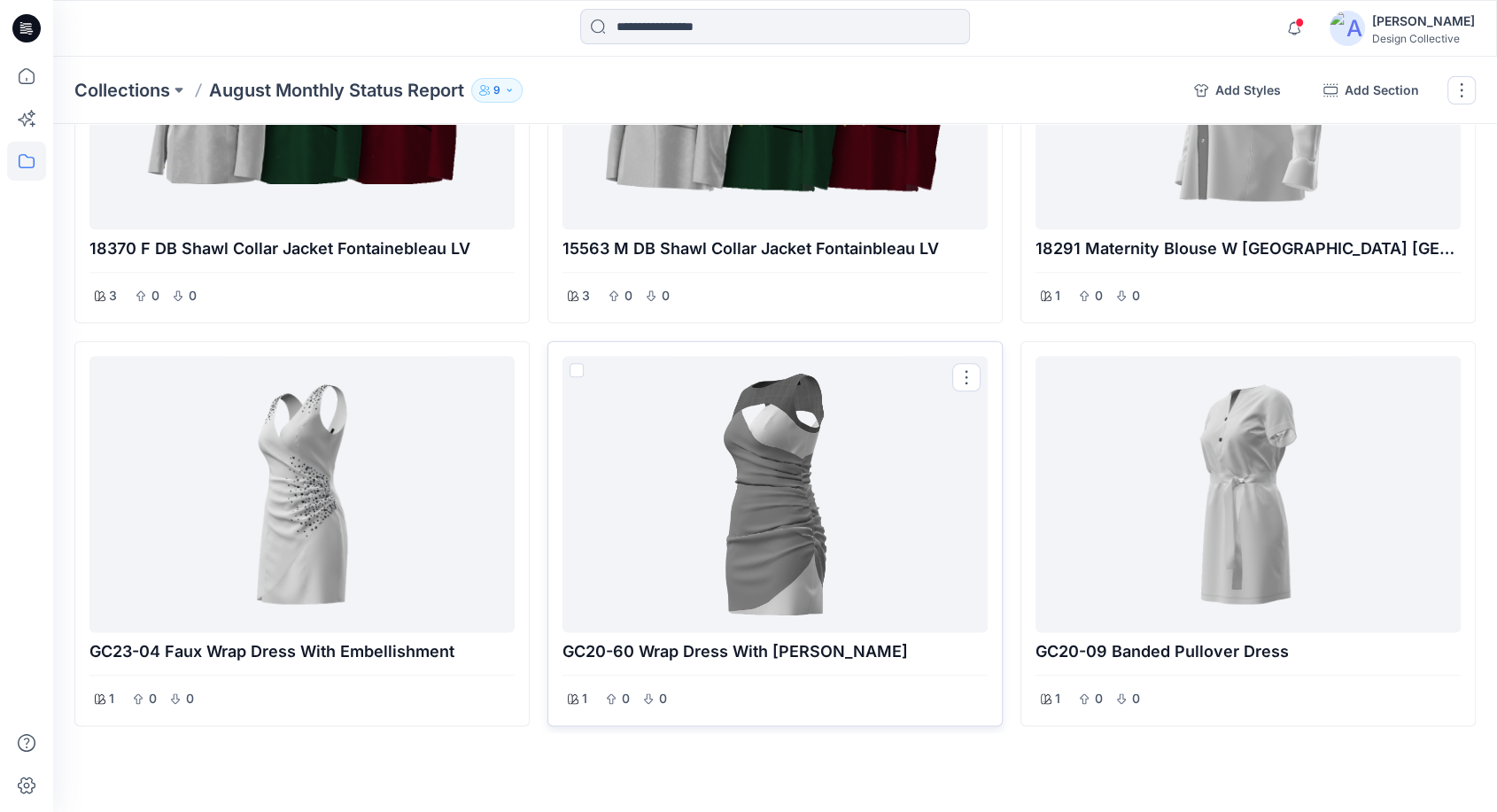
click at [711, 505] on div at bounding box center [775, 494] width 411 height 262
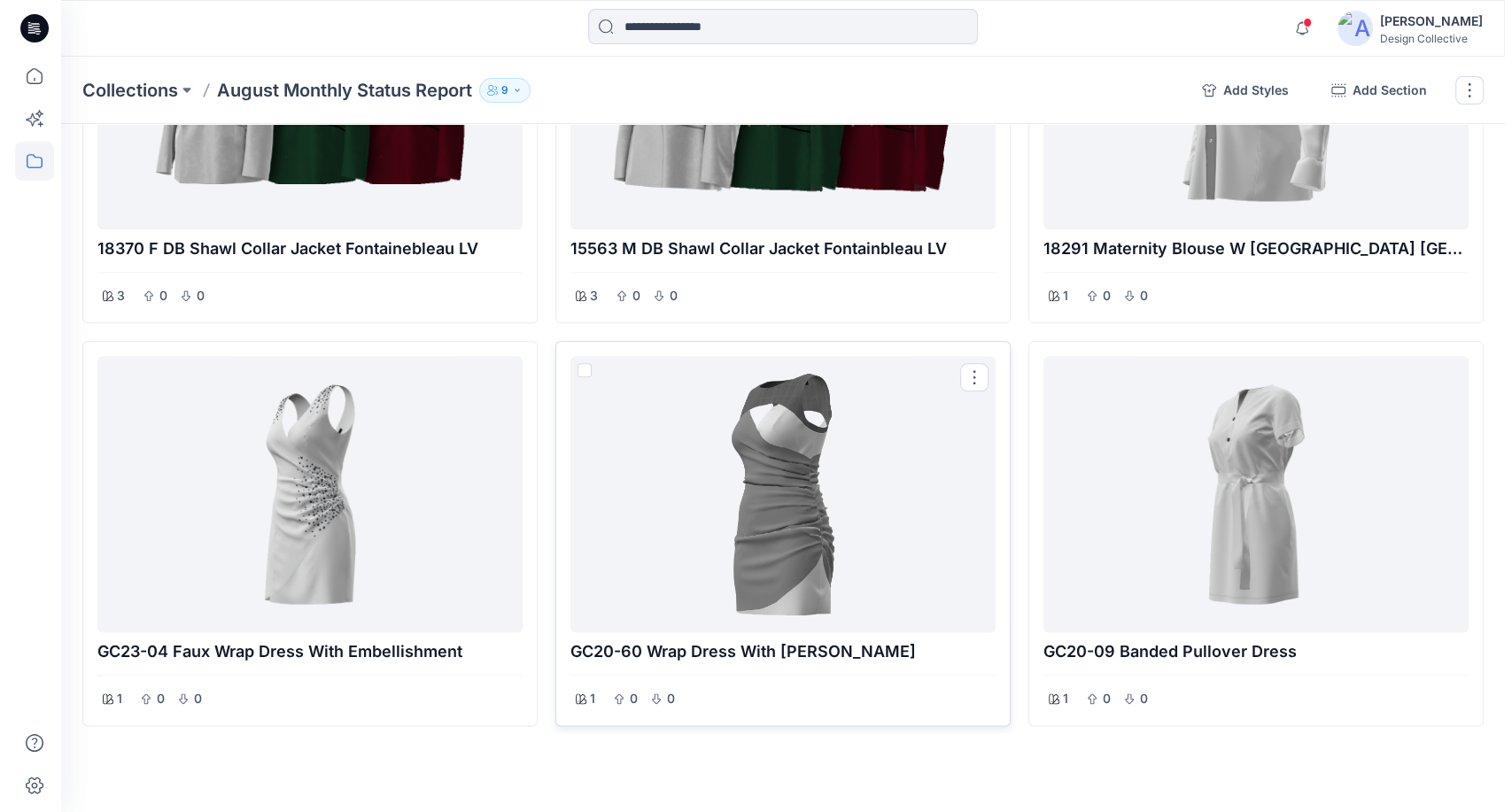
scroll to position [1971, 0]
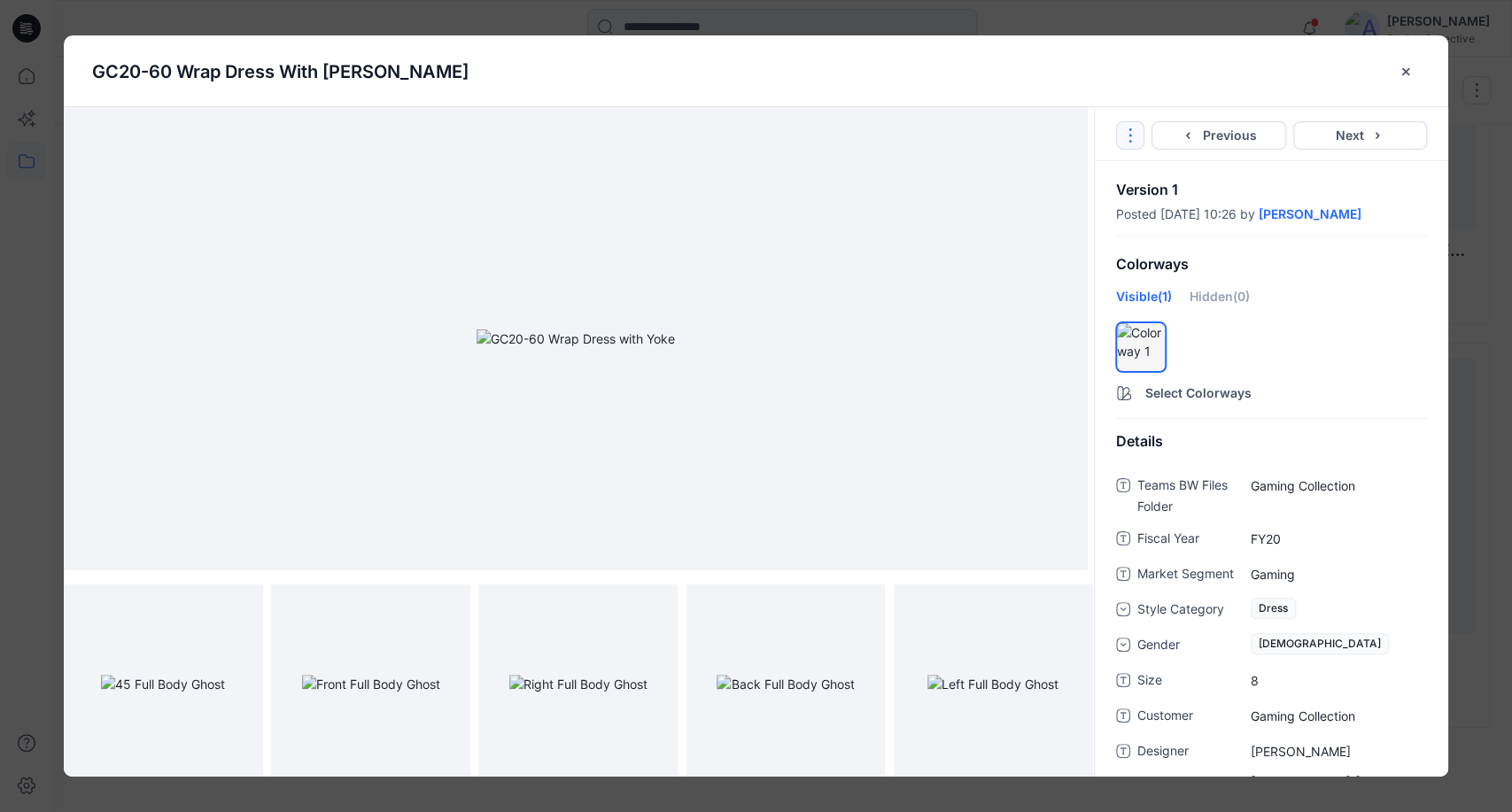
click at [1132, 130] on icon "Options" at bounding box center [1130, 135] width 14 height 14
drag, startPoint x: 1138, startPoint y: 173, endPoint x: 1138, endPoint y: 220, distance: 47.0
click at [1138, 175] on link "Go to Original Style" at bounding box center [1129, 177] width 214 height 35
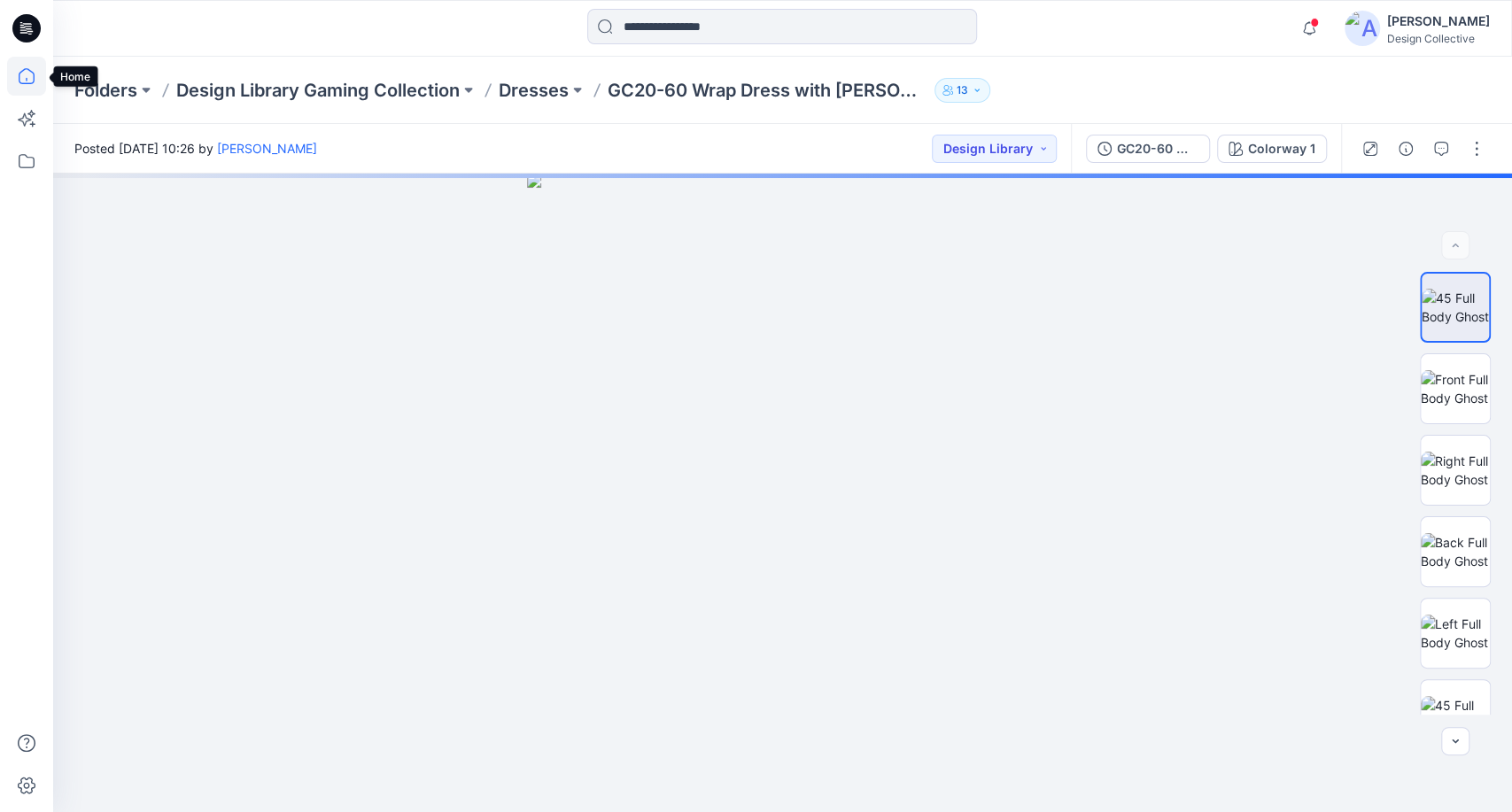
click at [26, 81] on icon at bounding box center [26, 76] width 39 height 39
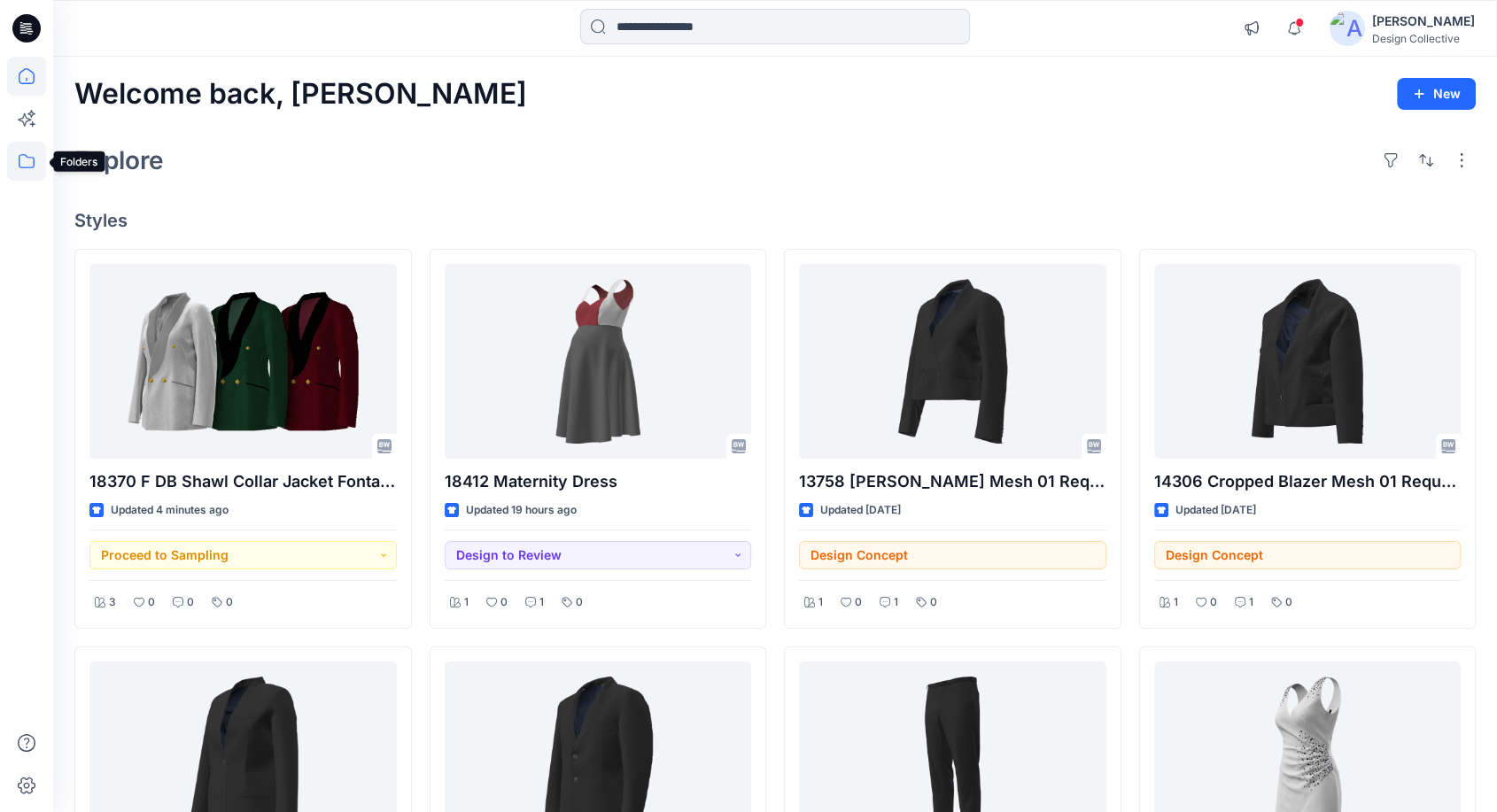
click at [34, 170] on icon at bounding box center [26, 161] width 39 height 39
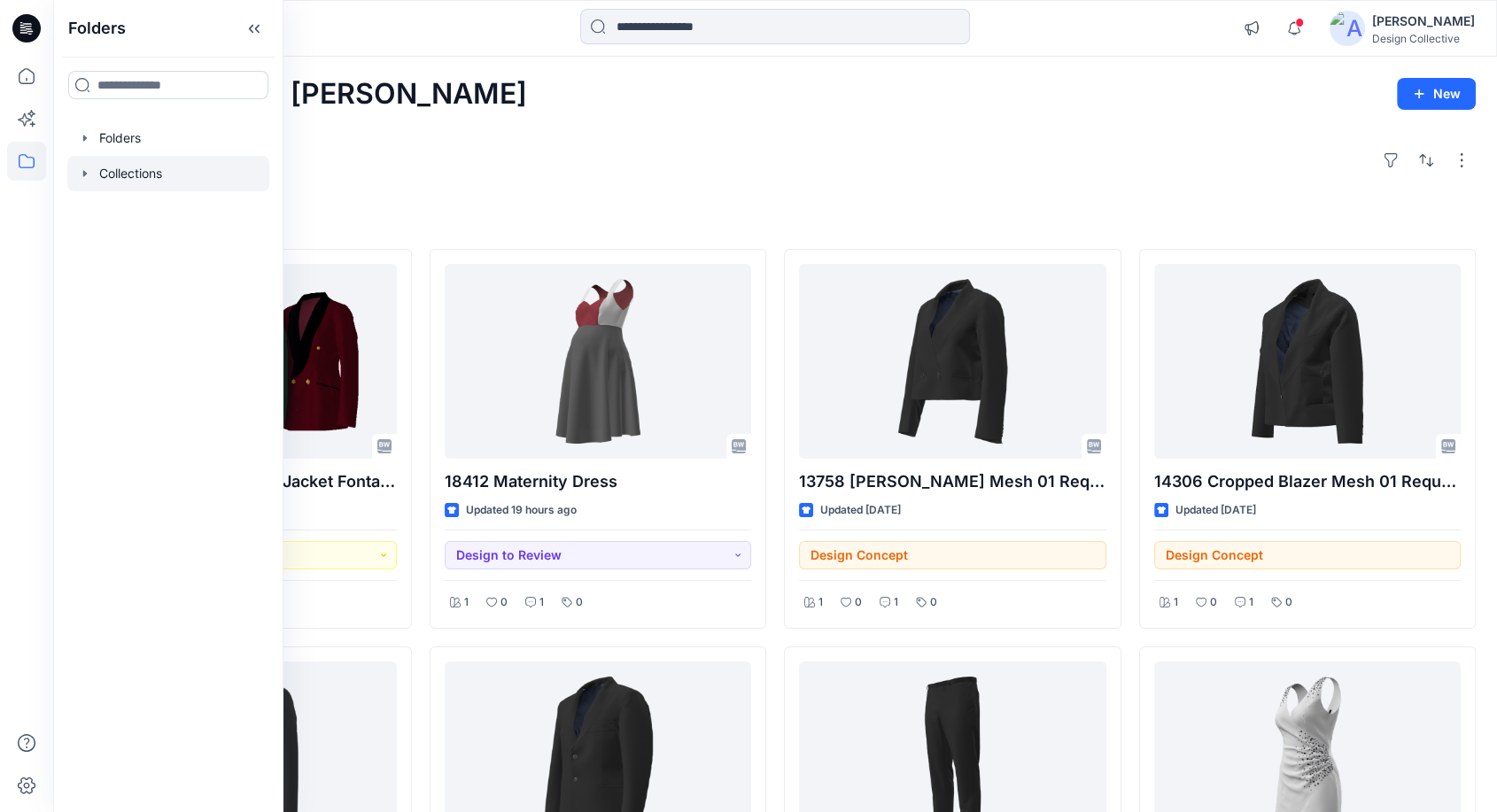
click at [88, 185] on div at bounding box center [168, 173] width 202 height 35
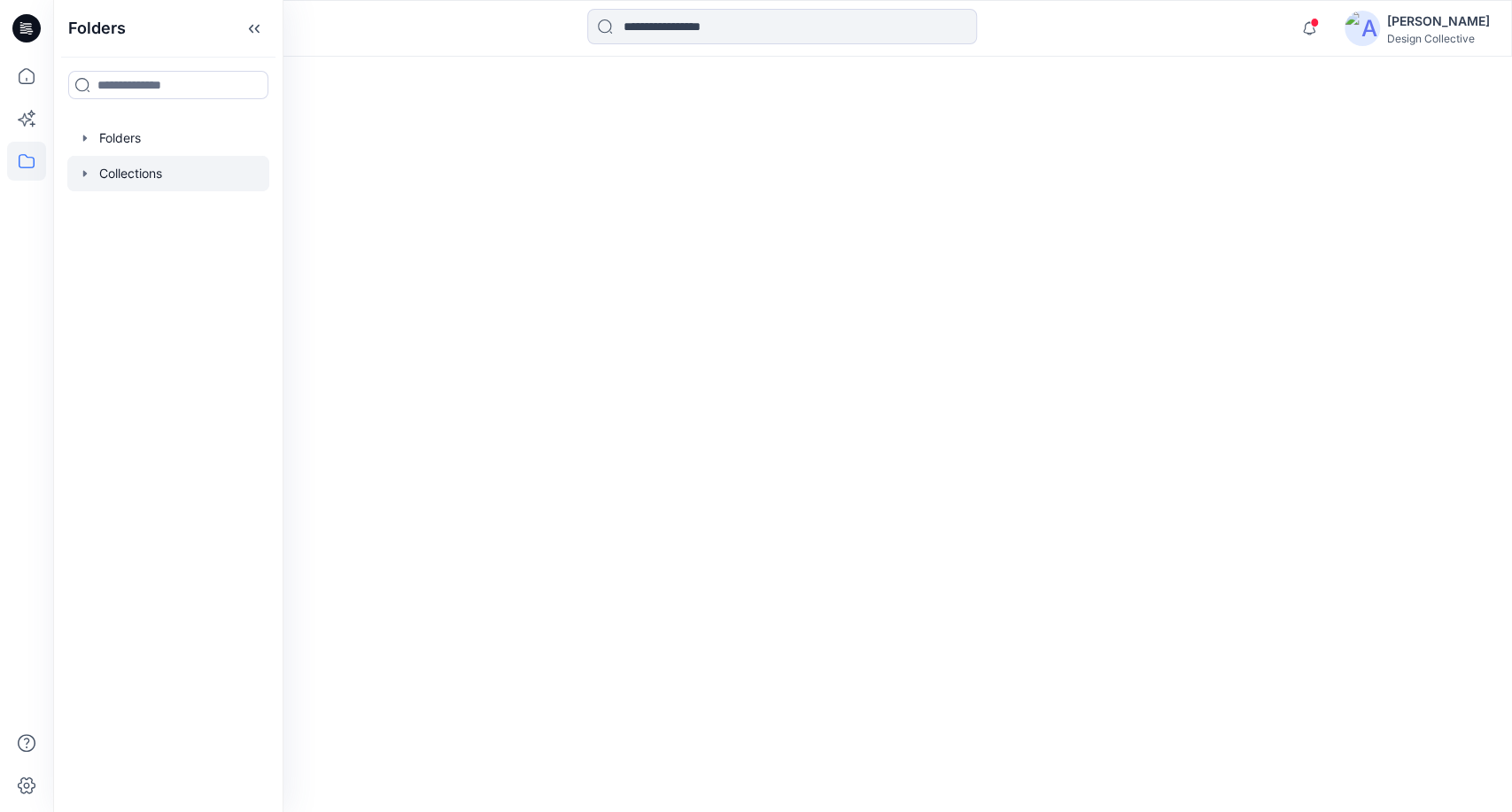
click at [75, 171] on div at bounding box center [168, 173] width 202 height 35
click at [173, 170] on div at bounding box center [168, 173] width 202 height 35
click at [96, 174] on div at bounding box center [168, 173] width 202 height 35
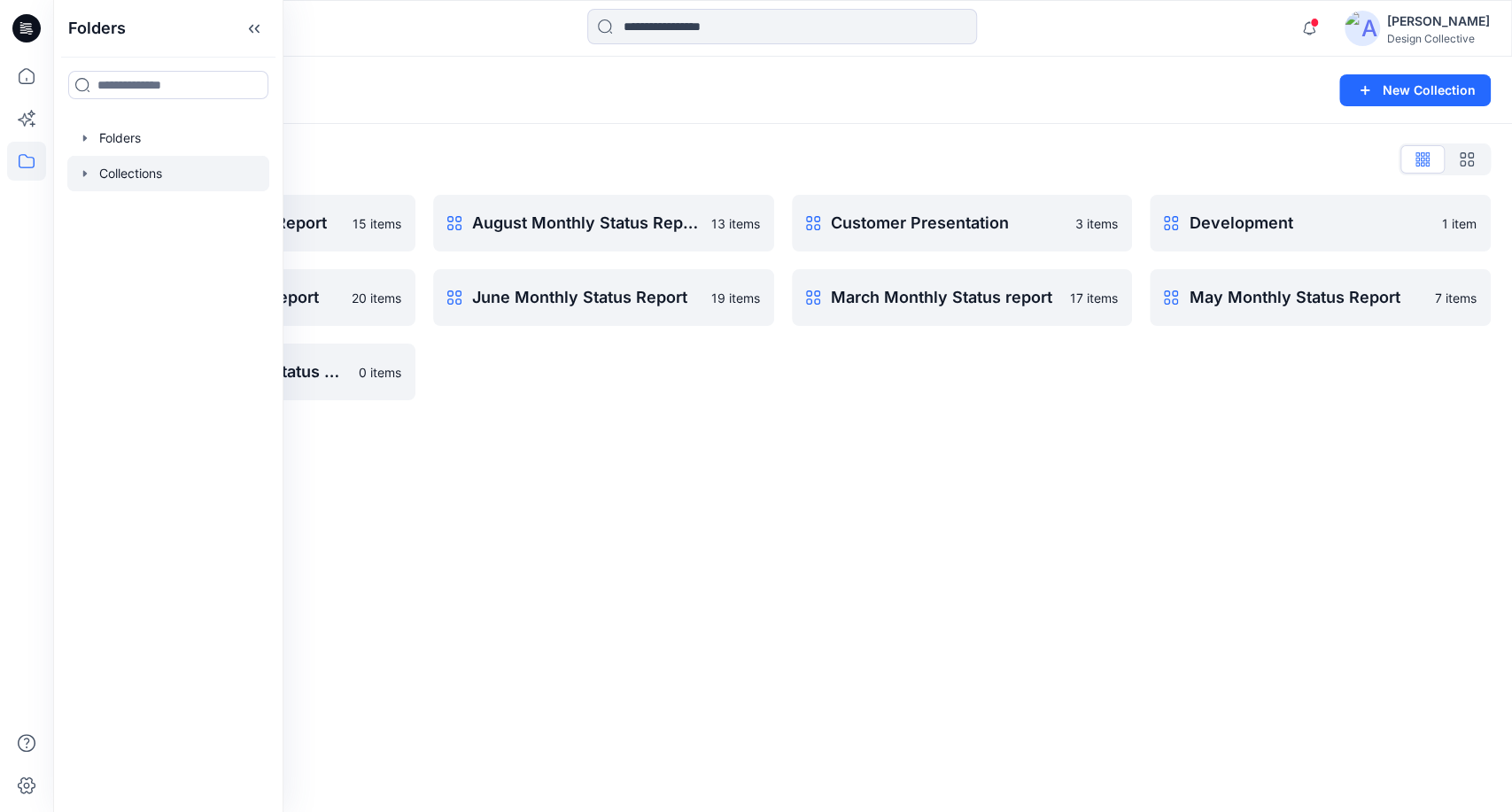
drag, startPoint x: 742, startPoint y: 456, endPoint x: 748, endPoint y: 462, distance: 8.5
click at [748, 462] on div "Collections New Collection Collections List April Monthly Status Report 15 item…" at bounding box center [783, 435] width 1459 height 756
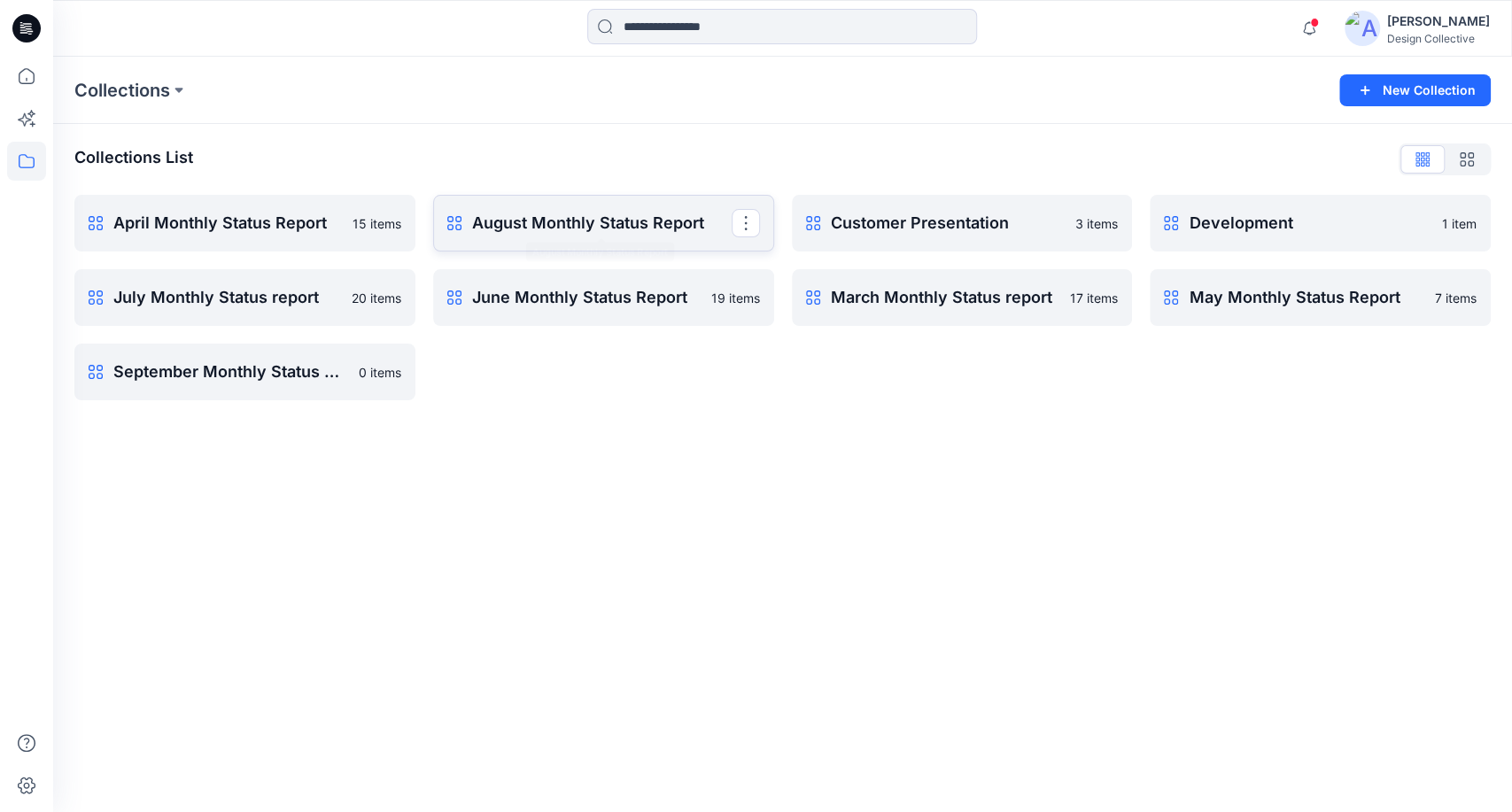
click at [531, 226] on p "August Monthly Status Report" at bounding box center [602, 224] width 260 height 25
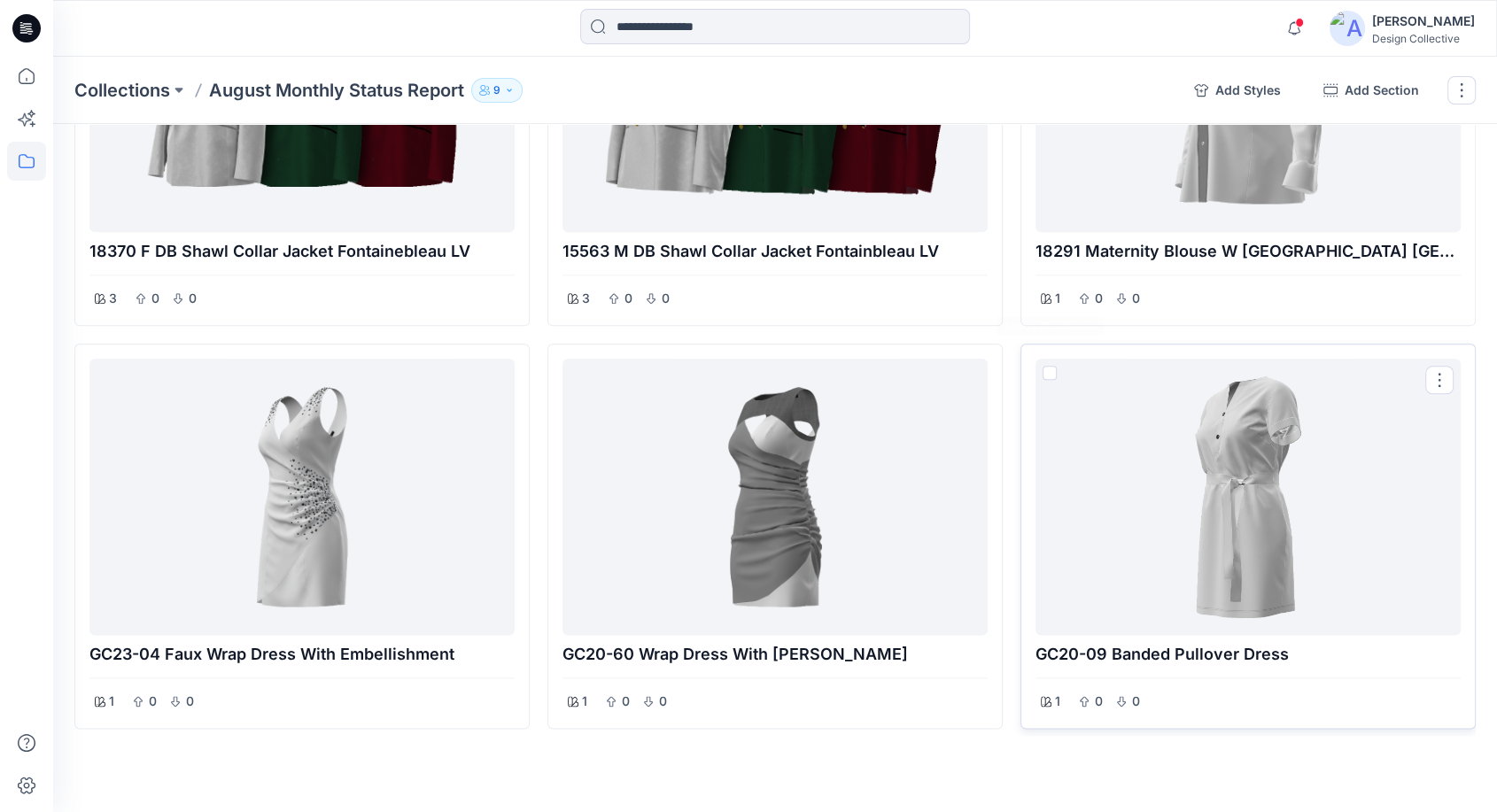
scroll to position [1973, 0]
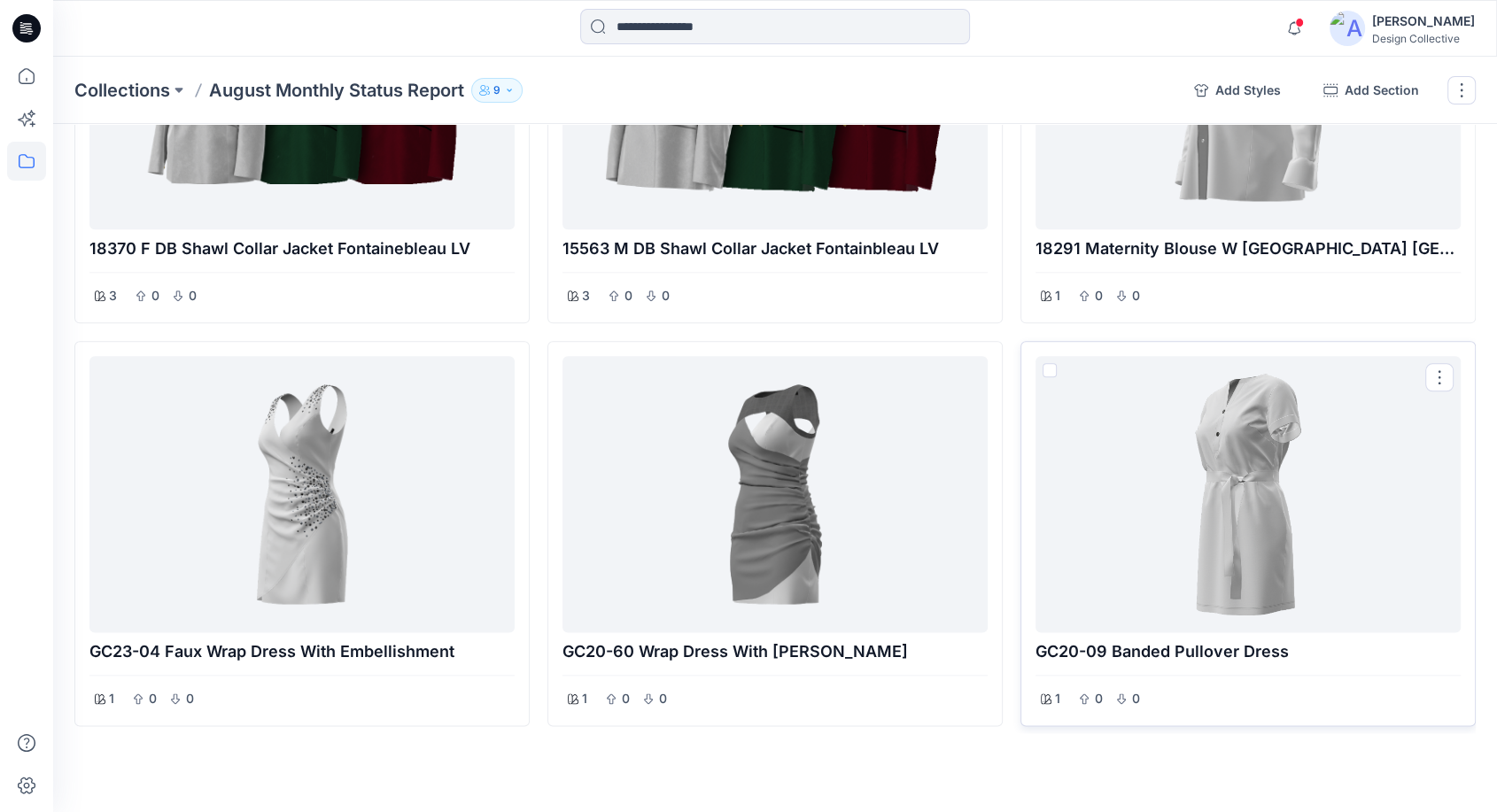
click at [1146, 508] on div at bounding box center [1249, 494] width 411 height 262
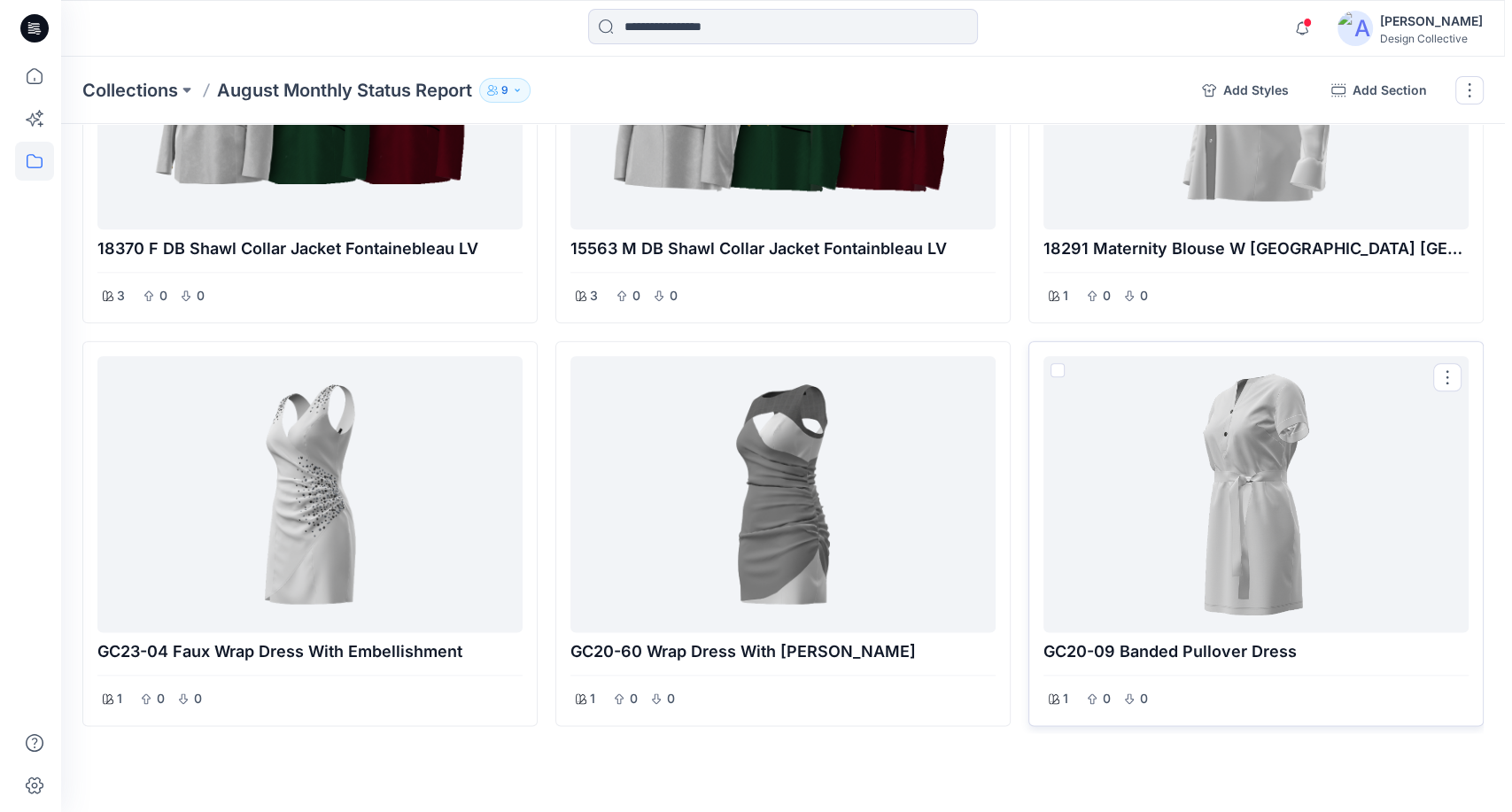
scroll to position [1971, 0]
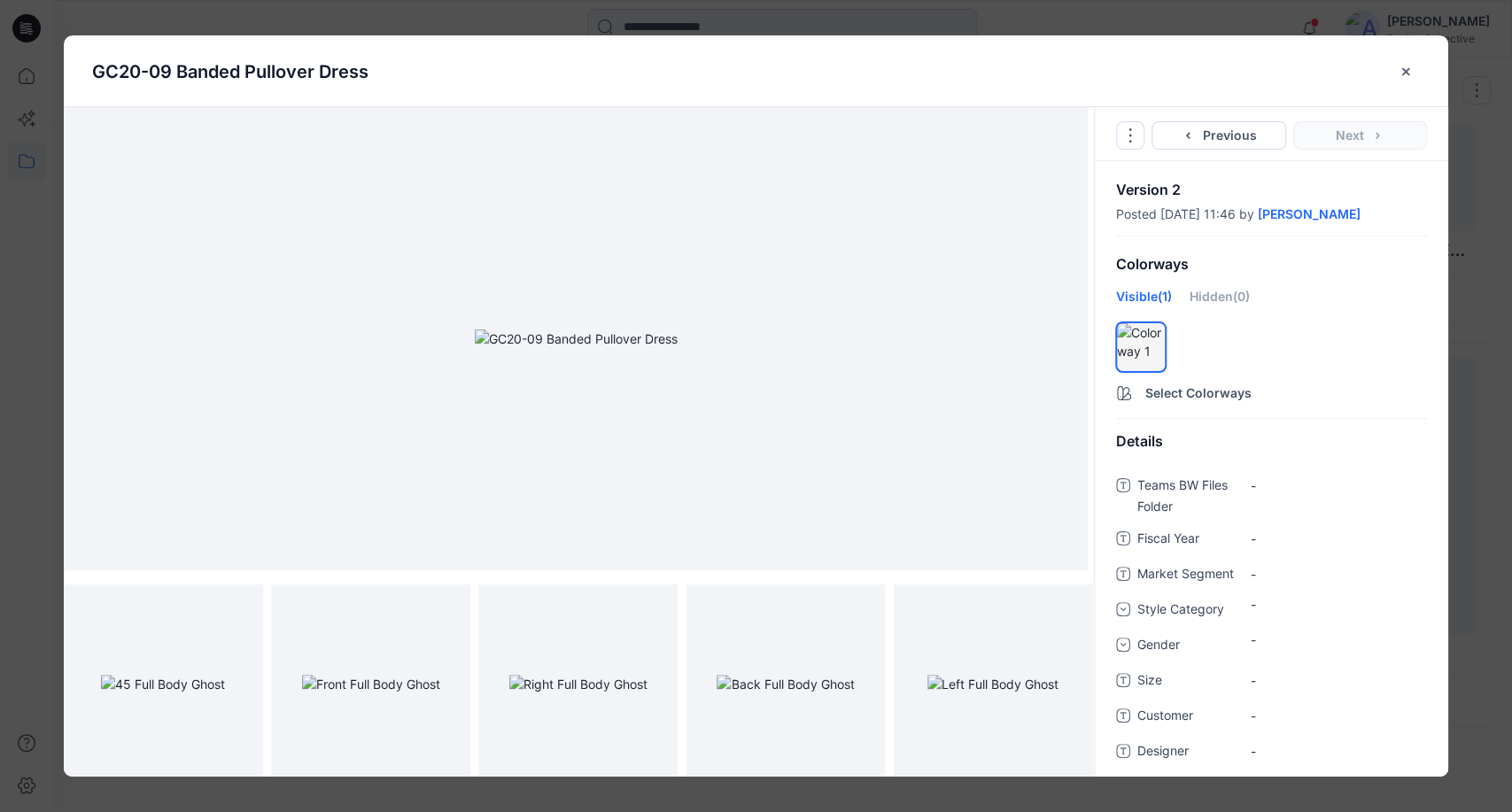
drag, startPoint x: 1407, startPoint y: 73, endPoint x: 1364, endPoint y: 32, distance: 59.4
click at [1408, 73] on g "close-btn" at bounding box center [1405, 70] width 7 height 7
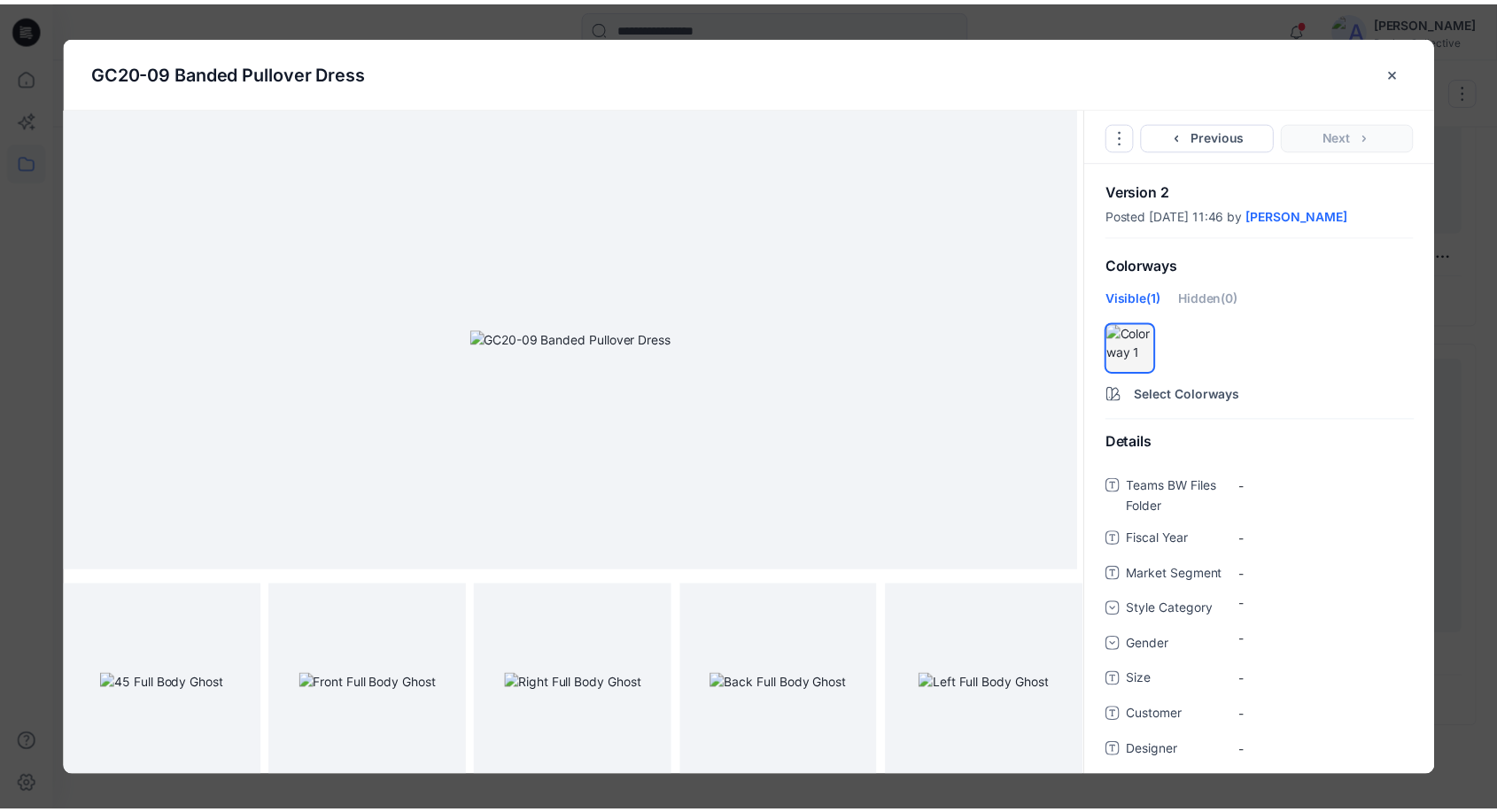
scroll to position [1973, 0]
